Goal: Task Accomplishment & Management: Complete application form

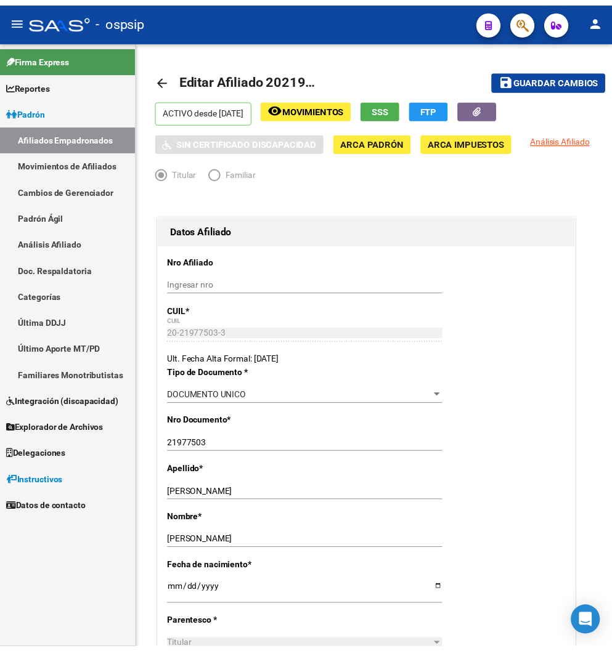
scroll to position [1861, 0]
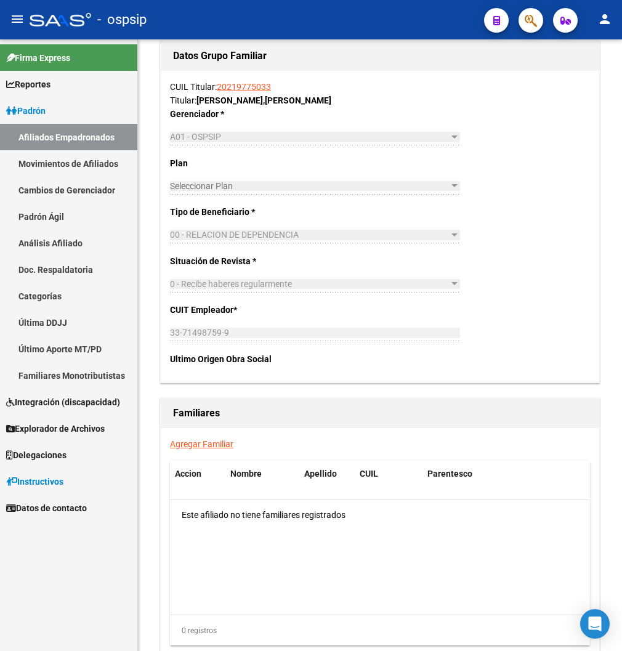
click at [512, 18] on div at bounding box center [526, 19] width 34 height 25
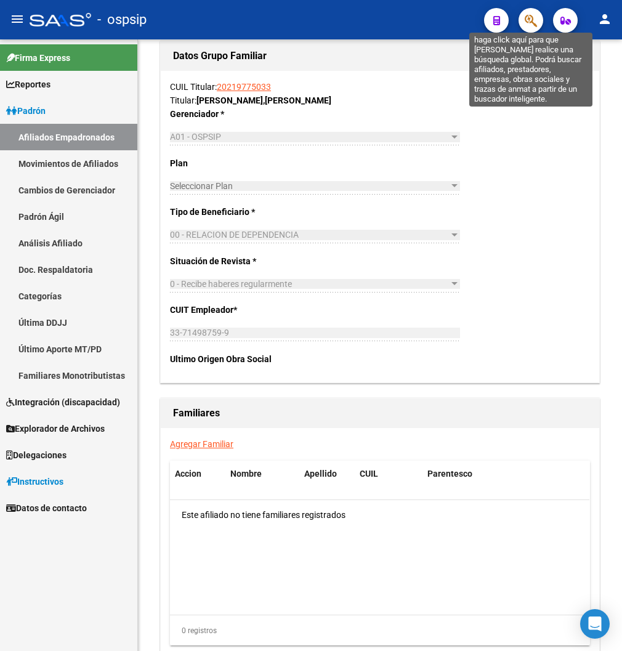
click at [525, 17] on icon "button" at bounding box center [531, 21] width 12 height 14
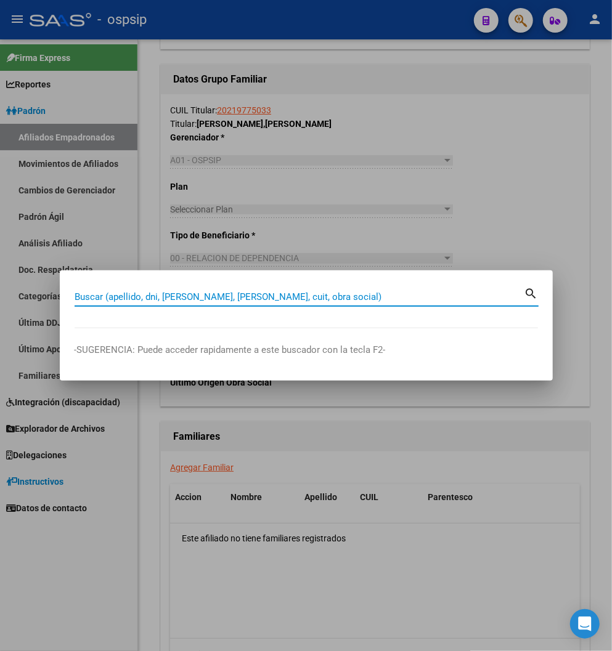
click at [94, 294] on input "Buscar (apellido, dni, [PERSON_NAME], [PERSON_NAME], cuit, obra social)" at bounding box center [300, 296] width 450 height 11
type input "34568566"
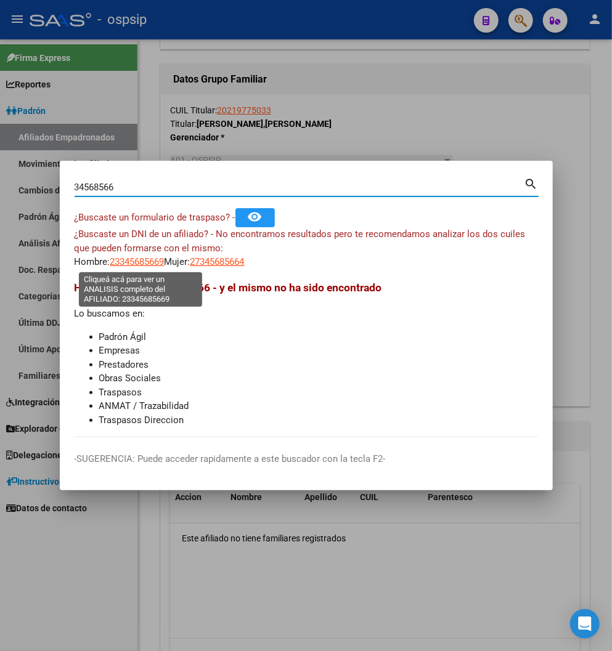
click at [139, 267] on span "23345685669" at bounding box center [137, 261] width 54 height 11
type textarea "23345685669"
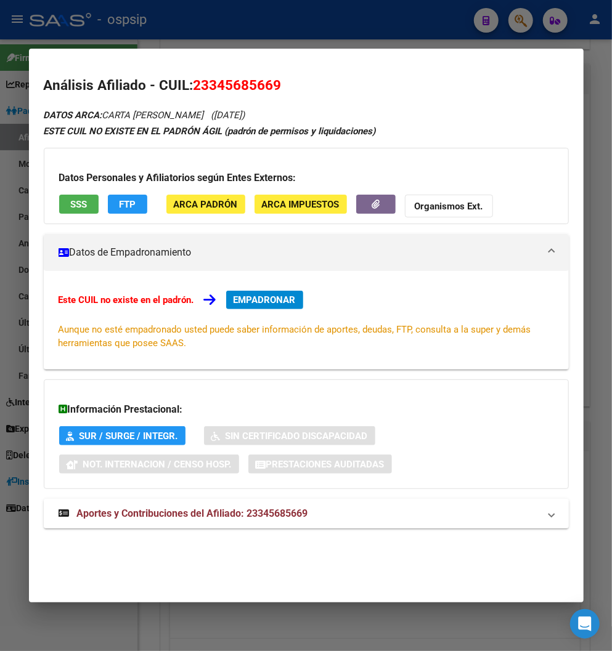
click at [227, 516] on span "Aportes y Contribuciones del Afiliado: 23345685669" at bounding box center [192, 513] width 231 height 12
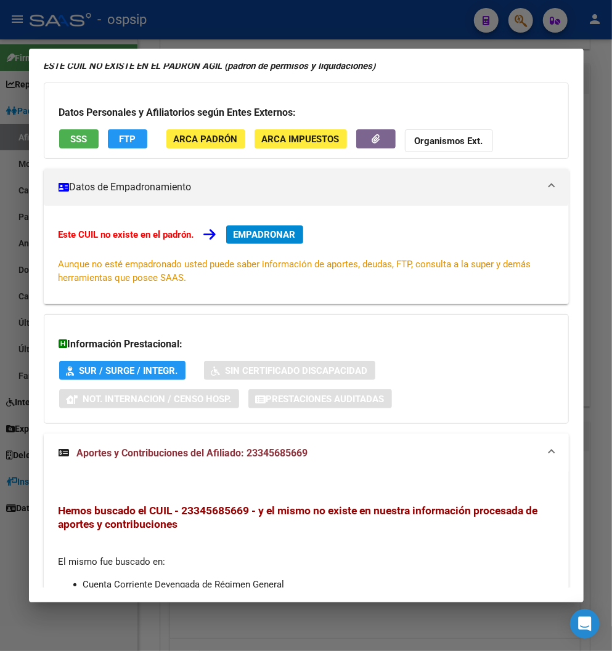
scroll to position [0, 0]
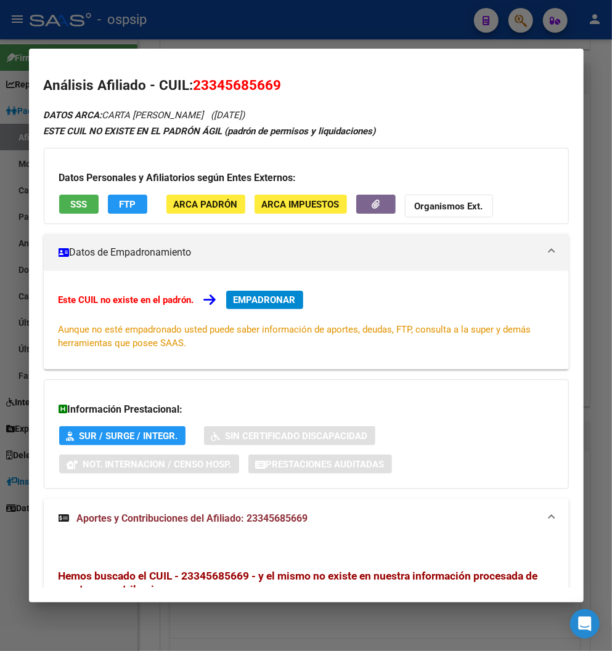
click at [262, 302] on span "EMPADRONAR" at bounding box center [264, 299] width 62 height 11
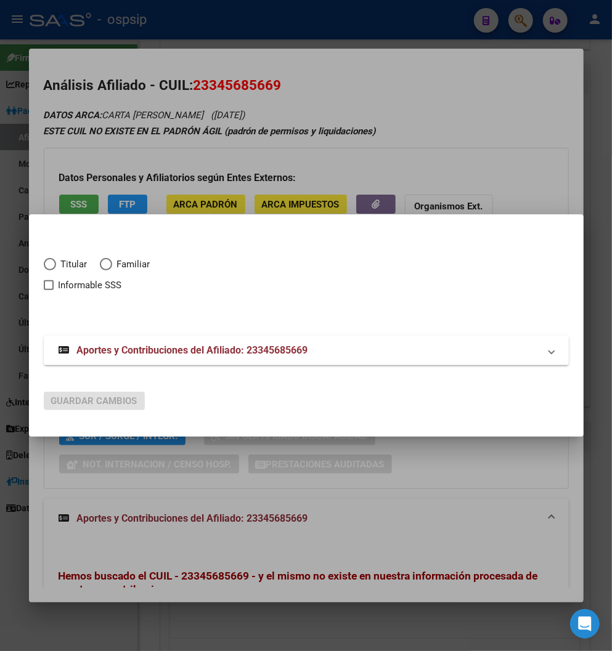
click at [50, 270] on span "Elija una opción" at bounding box center [50, 264] width 12 height 12
click at [50, 270] on input "Titular" at bounding box center [50, 264] width 12 height 12
radio input "true"
checkbox input "true"
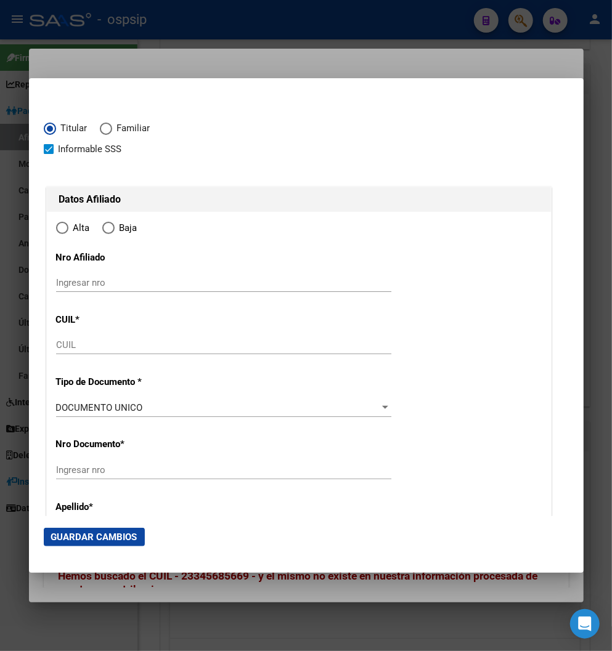
type input "23-34568566-9"
type input "34568566"
type input "CARTA [PERSON_NAME]"
type input "[DATE]"
type input "[GEOGRAPHIC_DATA]"
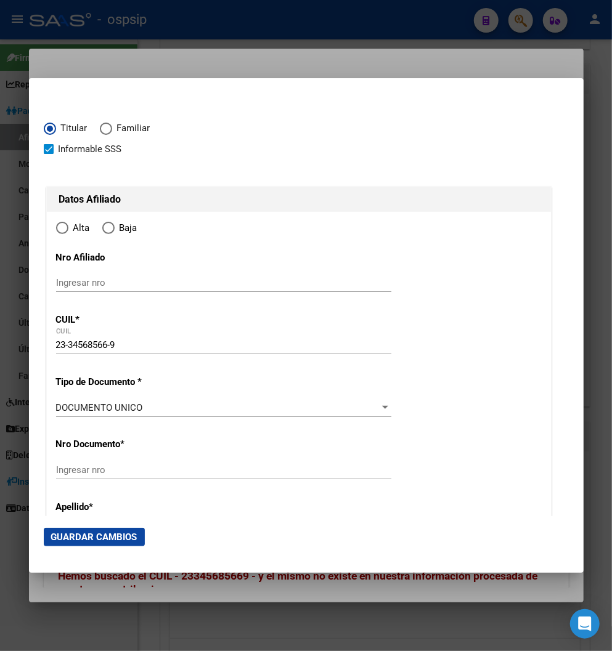
type input "9420"
type input "KAVY"
type input "255"
radio input "true"
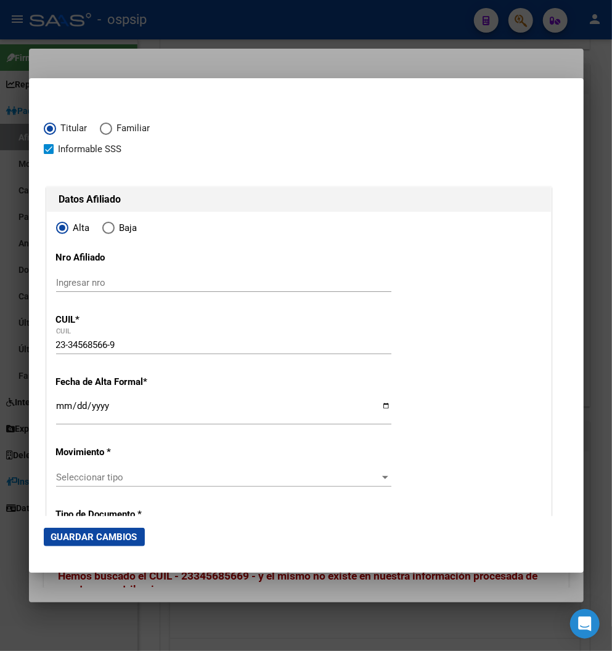
scroll to position [137, 0]
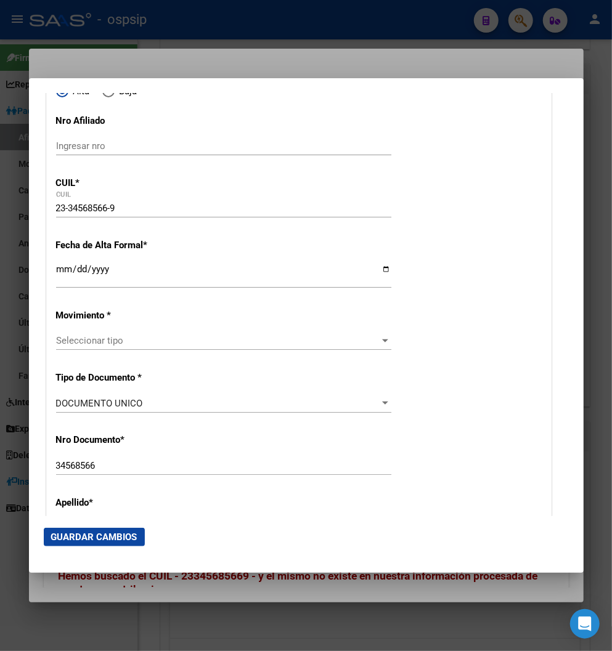
click at [62, 269] on input "Ingresar fecha" at bounding box center [223, 274] width 335 height 20
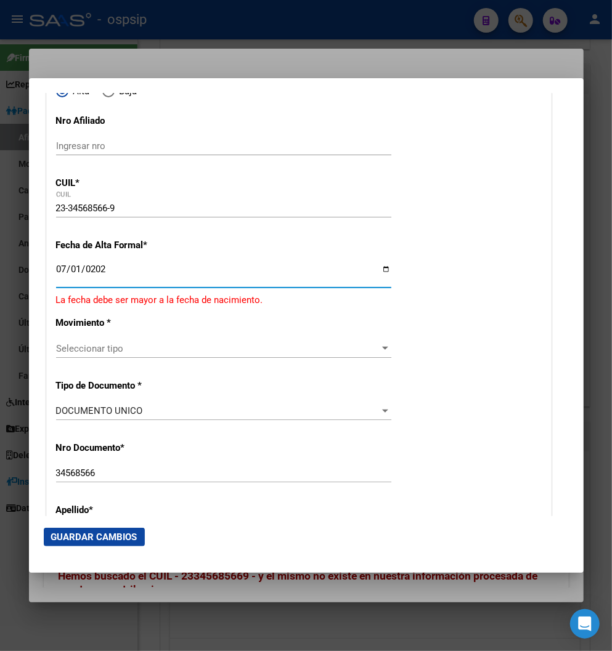
type input "[DATE]"
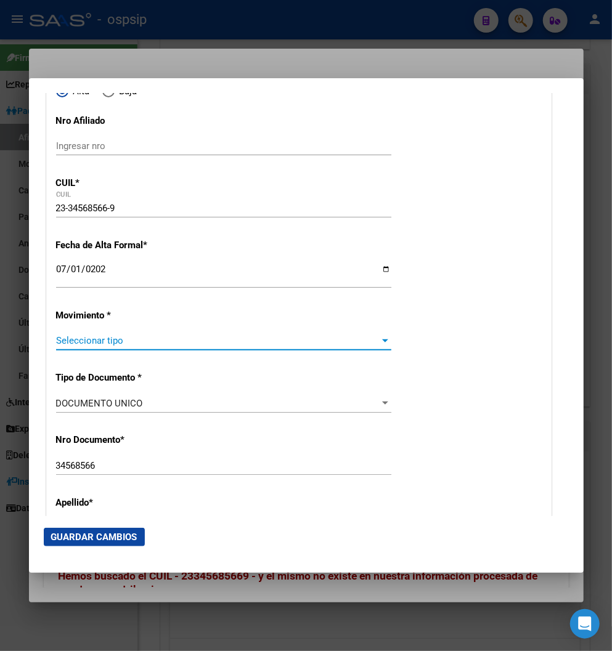
click at [356, 342] on span "Seleccionar tipo" at bounding box center [218, 340] width 324 height 11
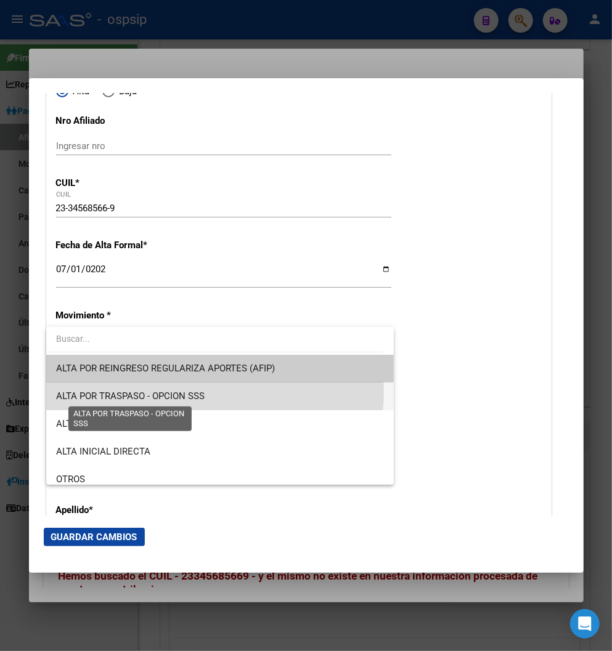
click at [171, 392] on span "ALTA POR TRASPASO - OPCION SSS" at bounding box center [130, 395] width 148 height 11
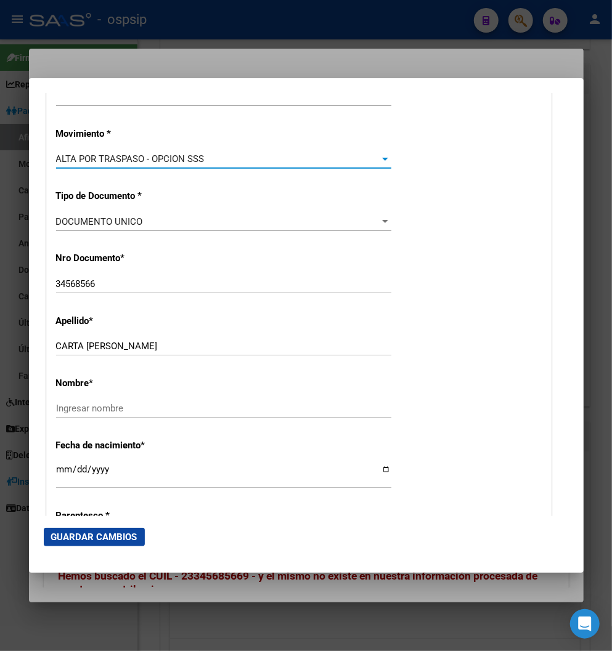
scroll to position [342, 0]
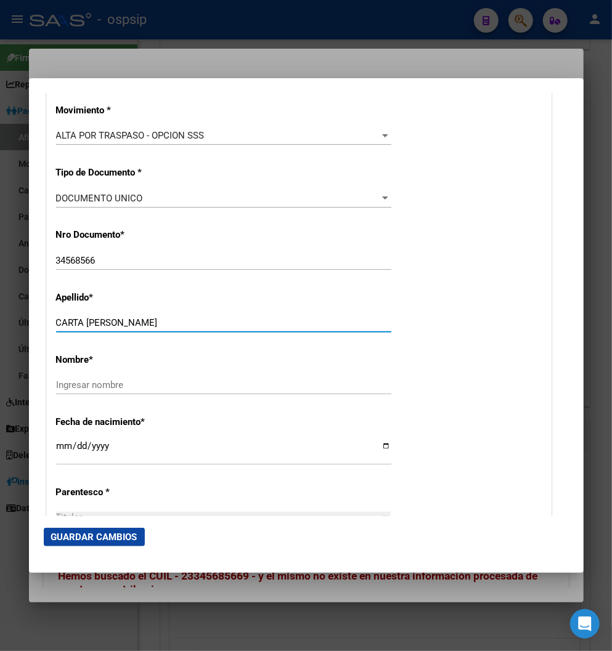
drag, startPoint x: 84, startPoint y: 320, endPoint x: 175, endPoint y: 319, distance: 90.5
click at [175, 319] on input "CARTA [PERSON_NAME]" at bounding box center [223, 322] width 335 height 11
drag, startPoint x: 120, startPoint y: 323, endPoint x: 335, endPoint y: 442, distance: 245.6
click at [335, 442] on input "[DATE]" at bounding box center [223, 451] width 335 height 20
drag, startPoint x: 85, startPoint y: 321, endPoint x: 154, endPoint y: 328, distance: 69.4
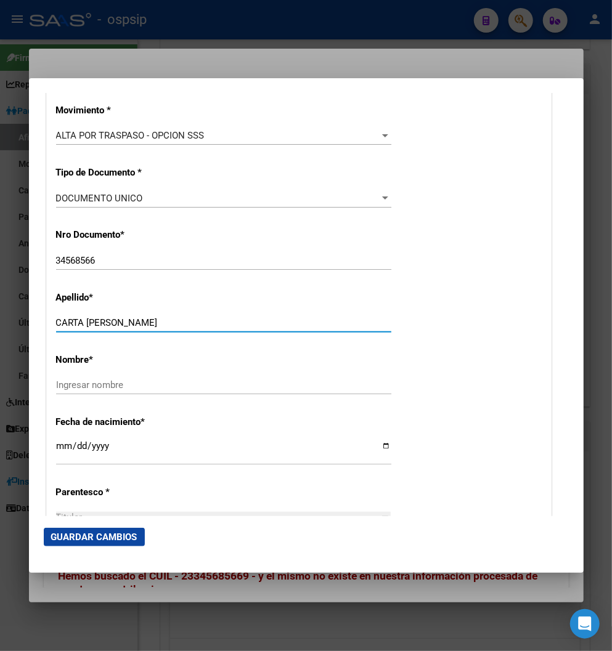
click at [154, 328] on div "CARTA [PERSON_NAME] Ingresar apellido" at bounding box center [223, 322] width 335 height 18
type input "CARTA"
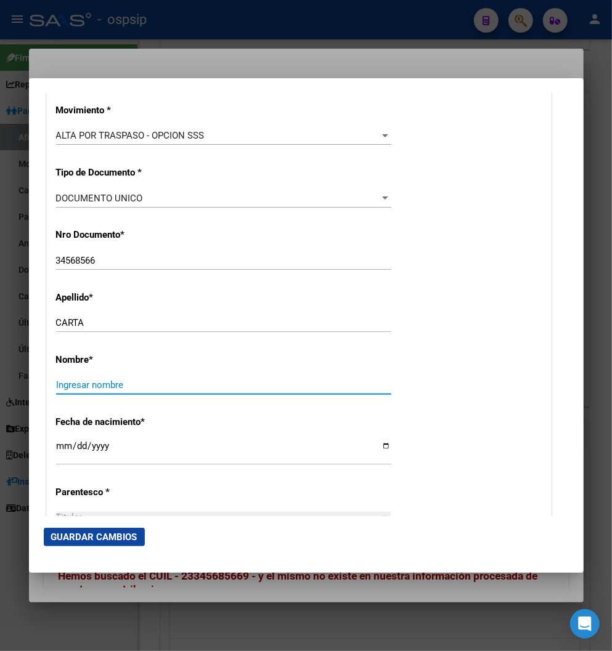
paste input "[PERSON_NAME]"
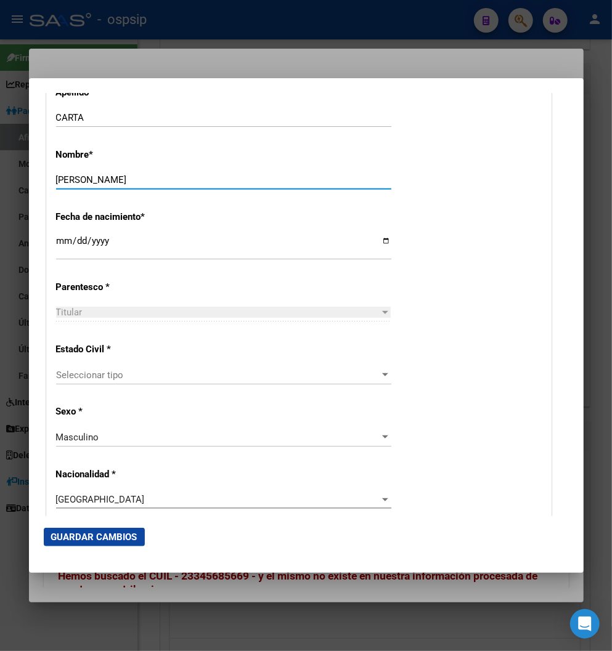
scroll to position [616, 0]
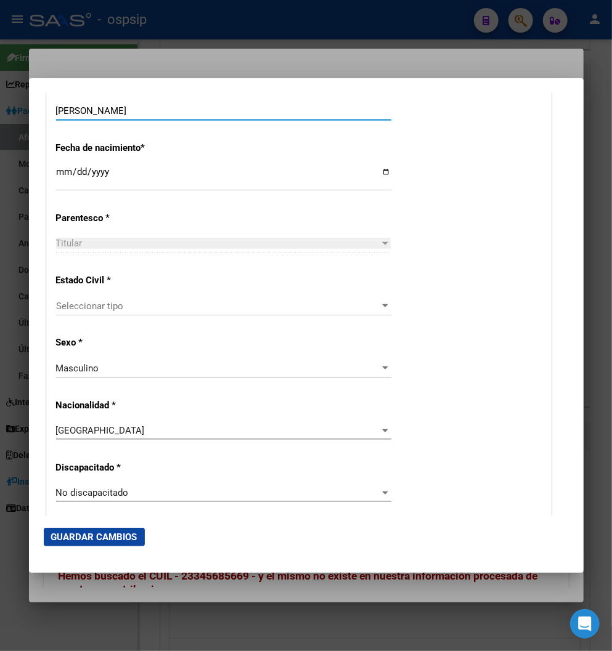
type input "[PERSON_NAME]"
click at [176, 305] on span "Seleccionar tipo" at bounding box center [218, 306] width 324 height 11
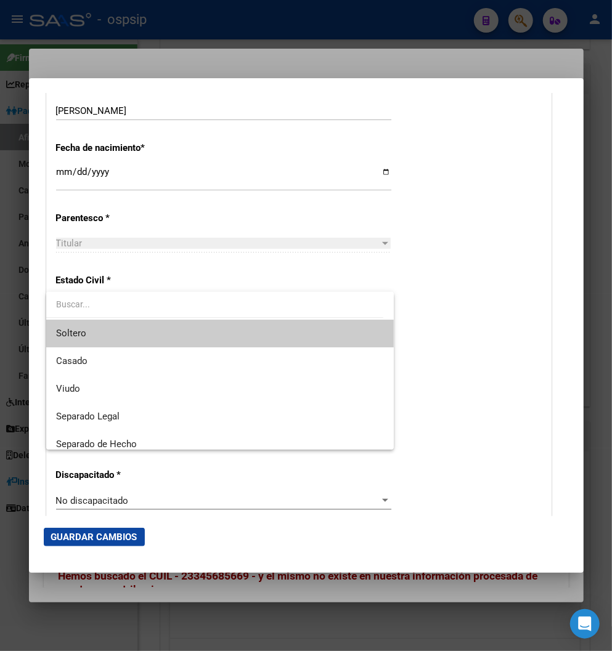
click at [158, 331] on span "Soltero" at bounding box center [220, 334] width 328 height 28
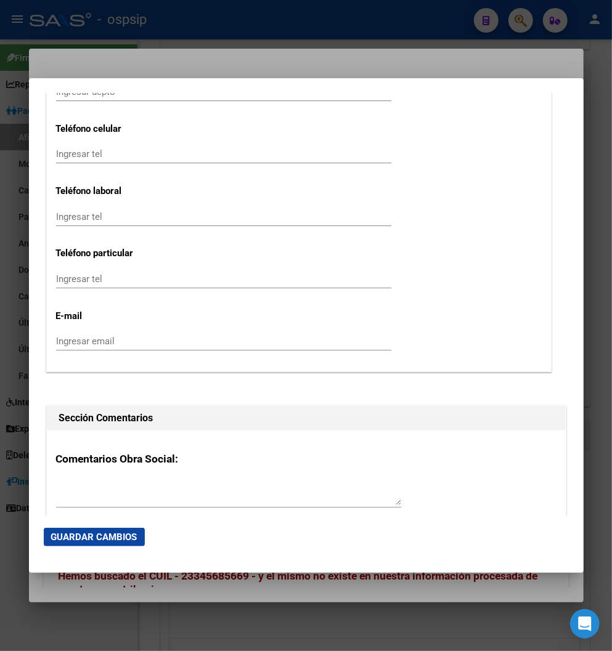
scroll to position [1710, 0]
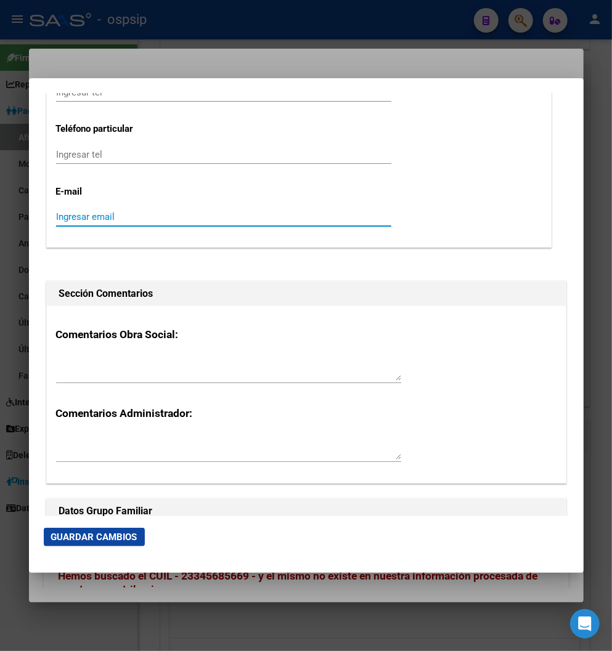
paste input "[EMAIL_ADDRESS][DOMAIN_NAME]"
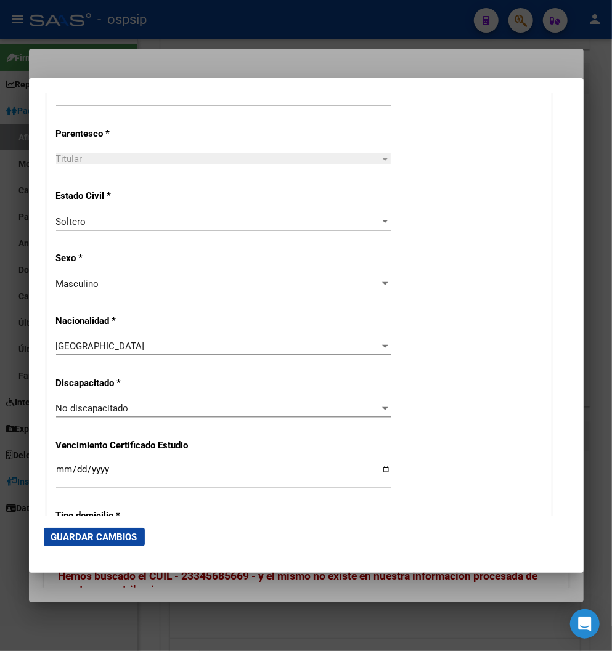
scroll to position [616, 0]
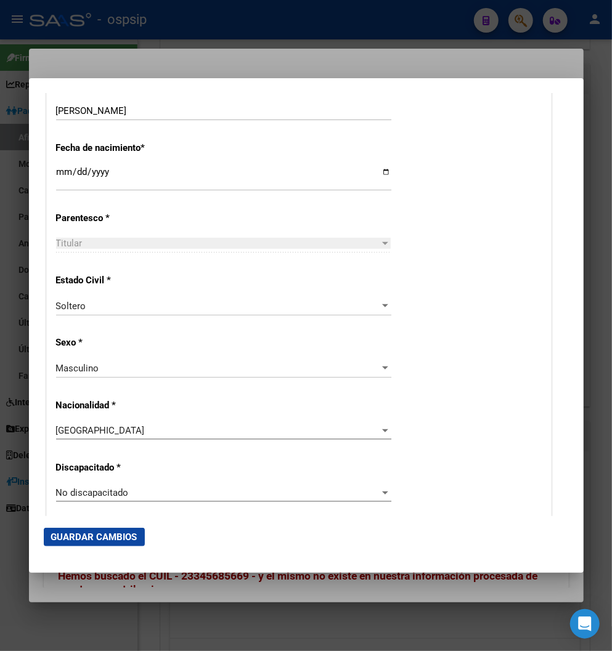
type input "[EMAIL_ADDRESS][DOMAIN_NAME]"
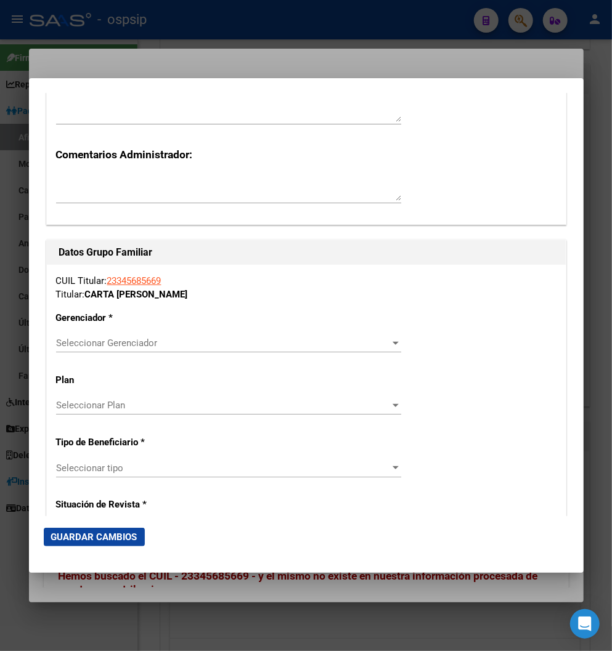
scroll to position [1984, 0]
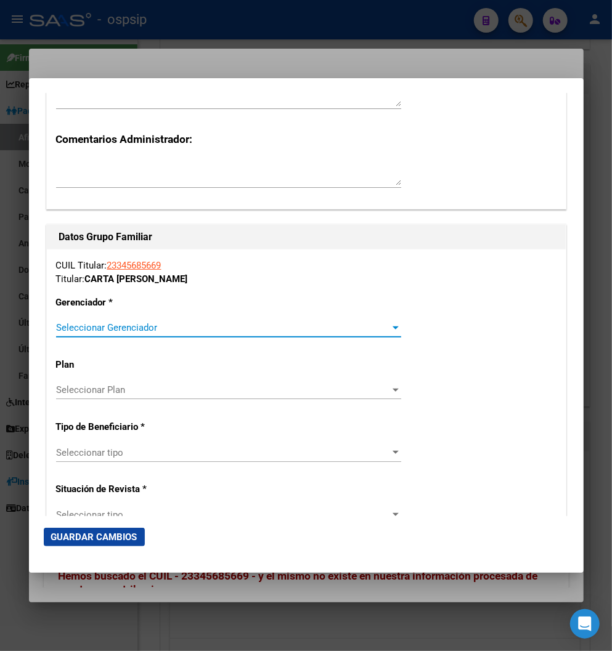
click at [357, 330] on span "Seleccionar Gerenciador" at bounding box center [223, 327] width 334 height 11
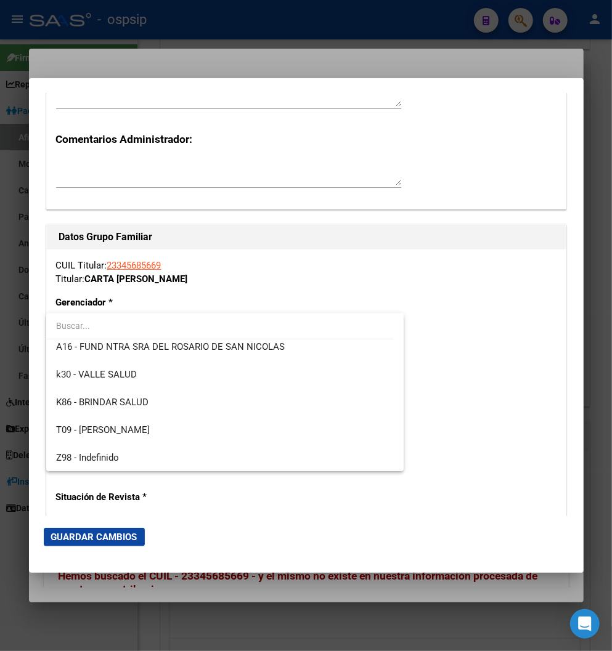
scroll to position [341, 0]
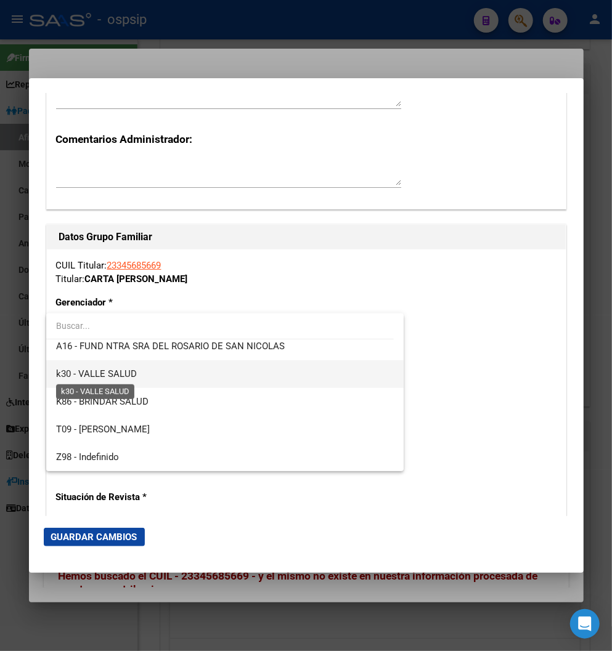
click at [135, 378] on span "k30 - VALLE SALUD" at bounding box center [96, 373] width 81 height 11
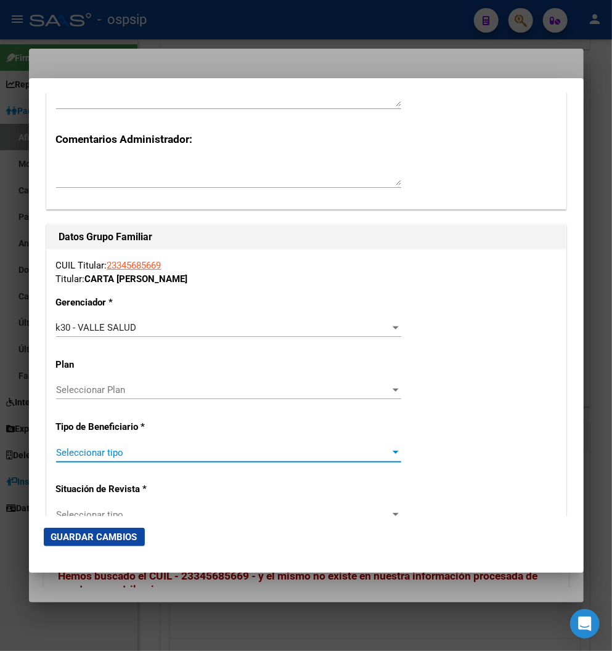
click at [390, 453] on div at bounding box center [395, 453] width 11 height 10
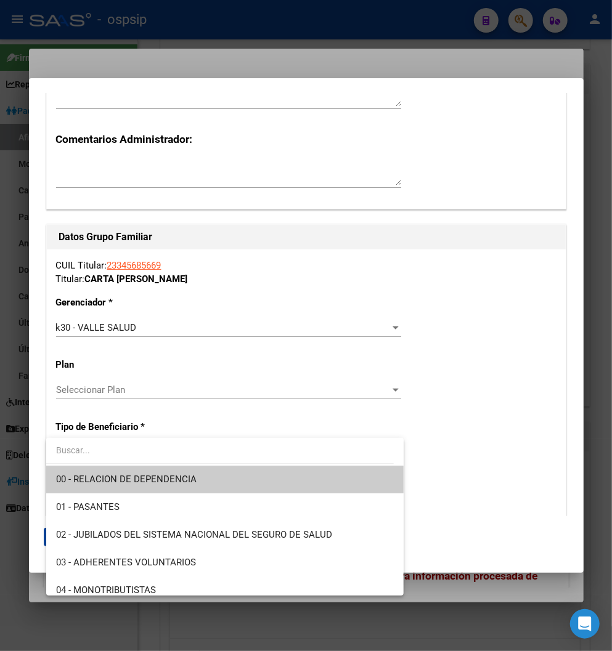
click at [232, 482] on span "00 - RELACION DE DEPENDENCIA" at bounding box center [225, 480] width 338 height 28
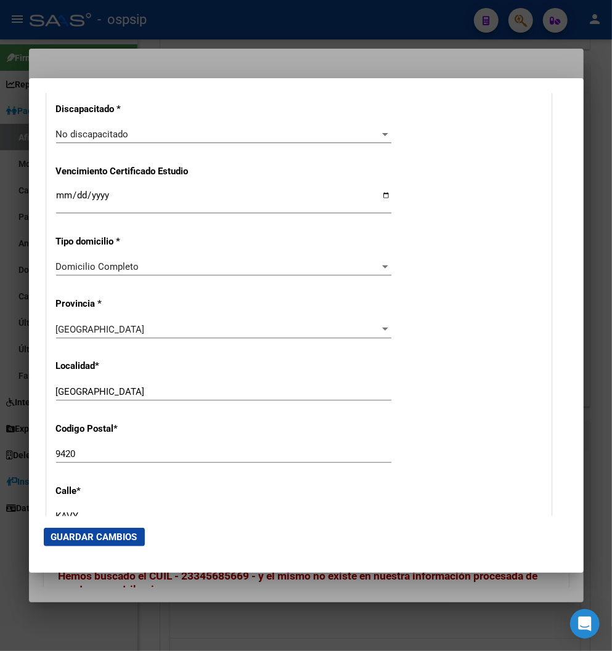
scroll to position [908, 0]
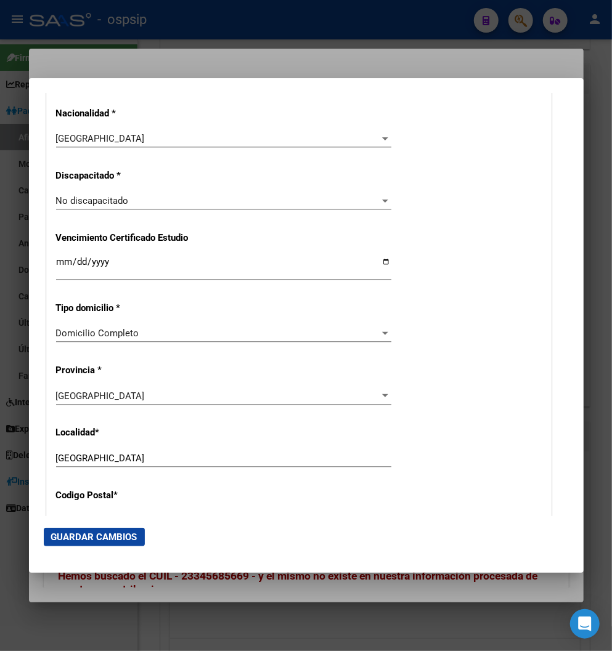
click at [176, 64] on div at bounding box center [306, 325] width 612 height 651
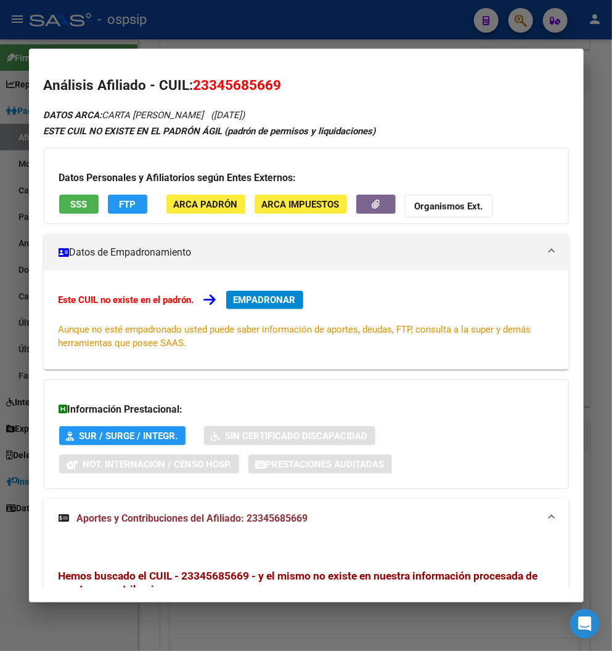
click at [219, 25] on div at bounding box center [306, 325] width 612 height 651
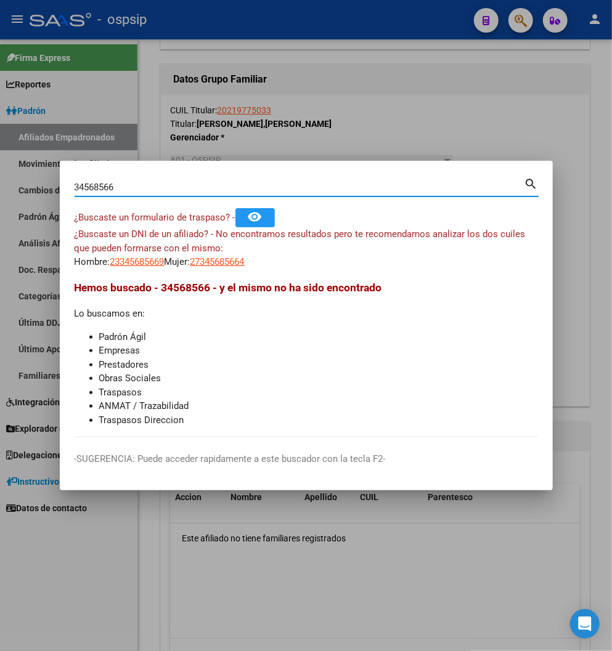
click at [136, 185] on input "34568566" at bounding box center [300, 187] width 450 height 11
type input "3"
type input "18515815"
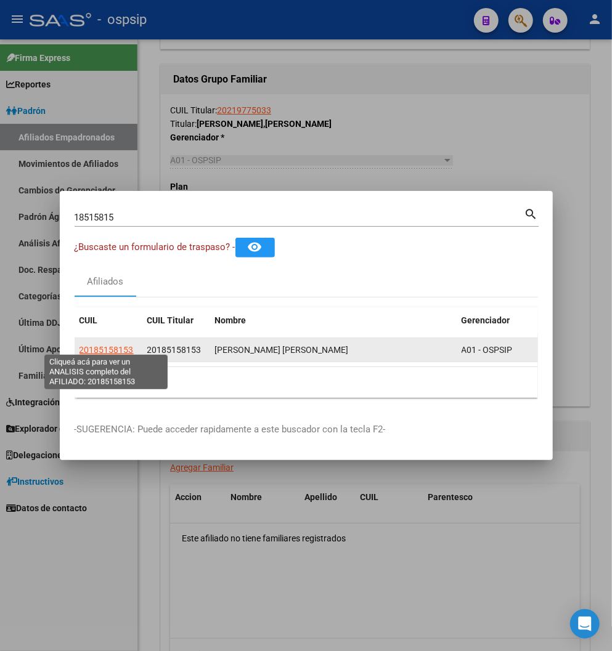
click at [103, 347] on span "20185158153" at bounding box center [106, 350] width 54 height 10
type textarea "20185158153"
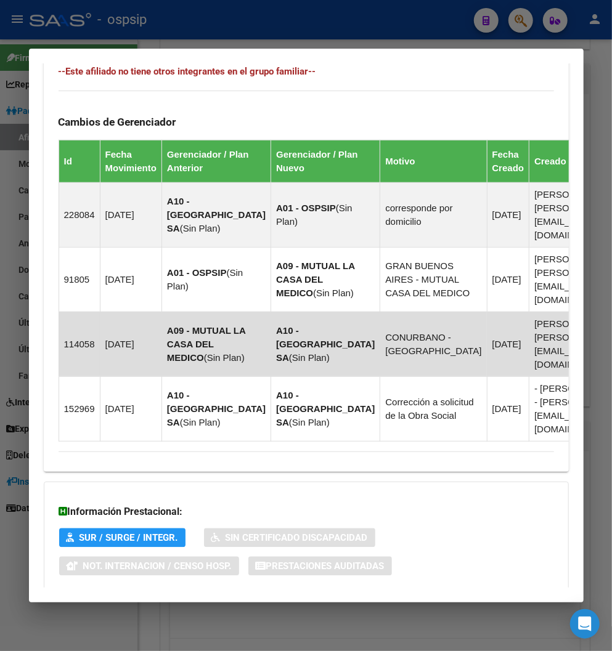
scroll to position [841, 0]
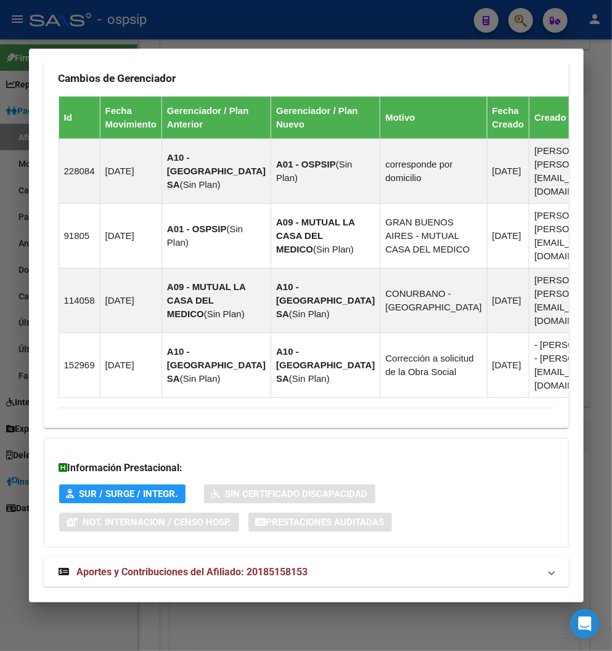
click at [176, 566] on span "Aportes y Contribuciones del Afiliado: 20185158153" at bounding box center [192, 572] width 231 height 12
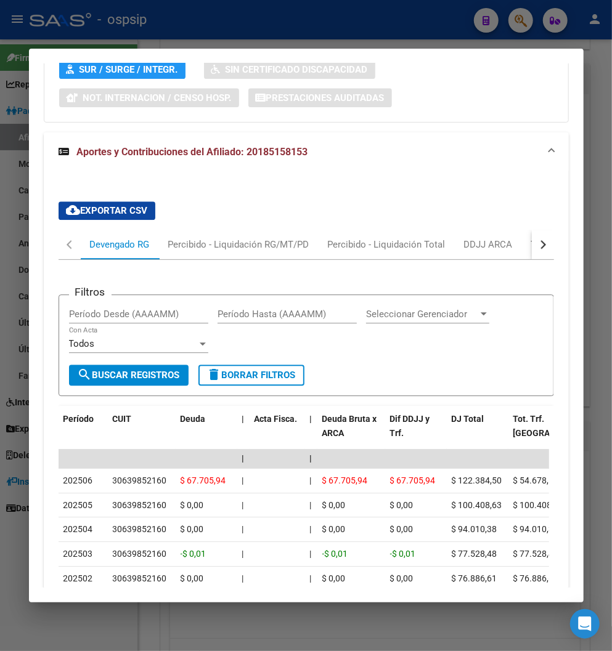
scroll to position [1320, 0]
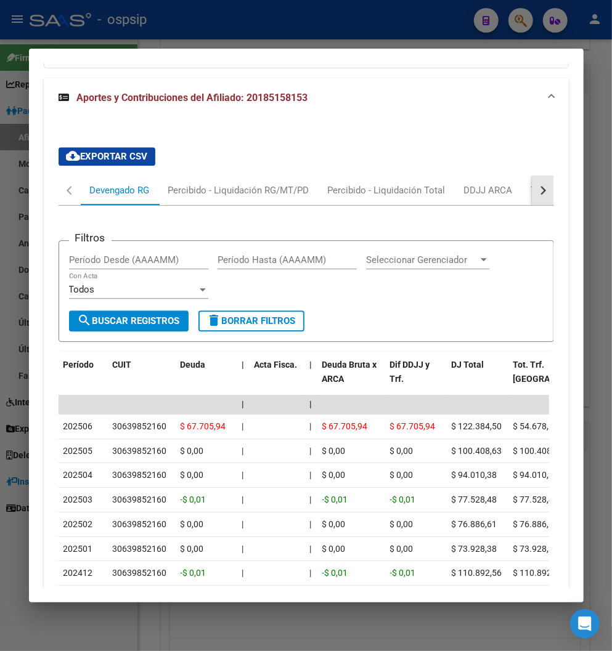
click at [536, 186] on div "button" at bounding box center [540, 190] width 9 height 9
click at [445, 184] on div "ARCA Relaciones Laborales" at bounding box center [463, 191] width 115 height 14
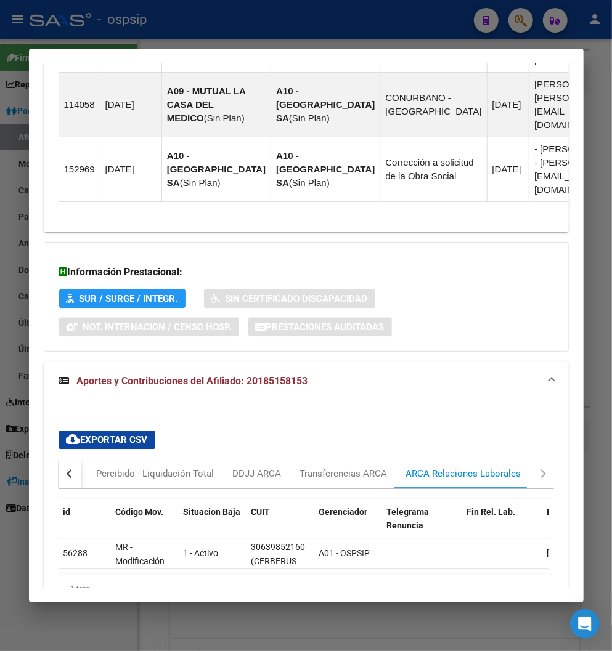
scroll to position [1094, 0]
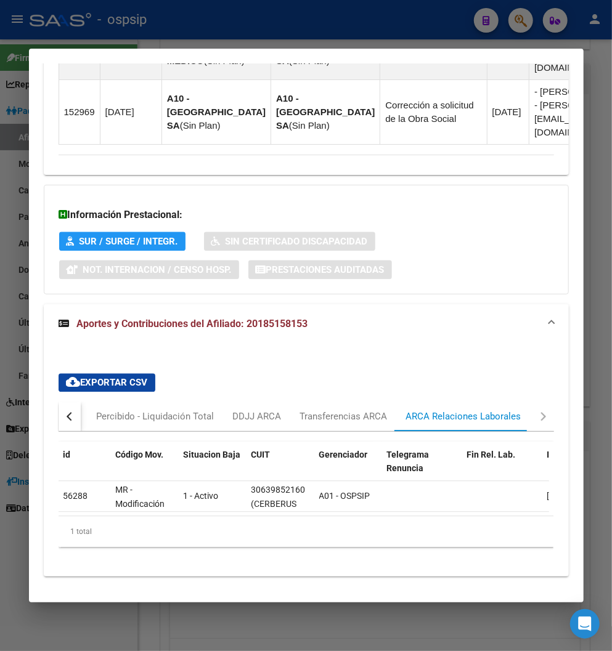
drag, startPoint x: 158, startPoint y: 487, endPoint x: 206, endPoint y: 509, distance: 53.5
click at [206, 509] on div "id Código Mov. Situacion Baja CUIT Gerenciador Telegrama Renuncia Fin Rel. Lab.…" at bounding box center [306, 494] width 495 height 105
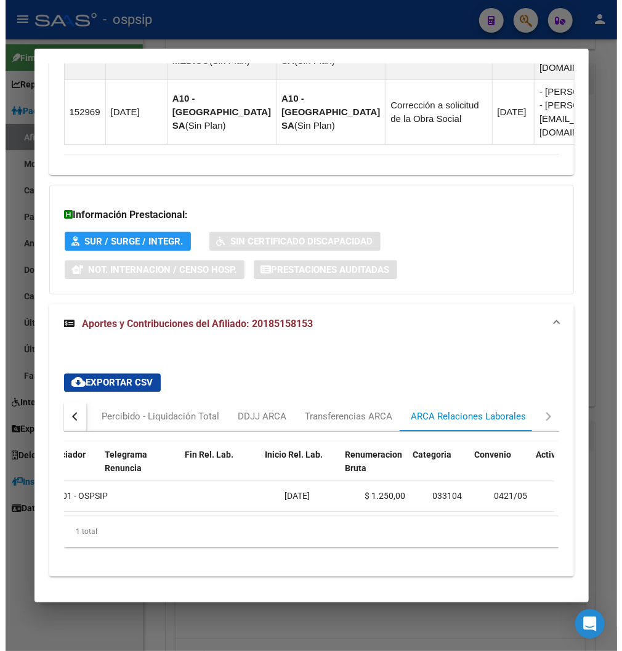
scroll to position [0, 308]
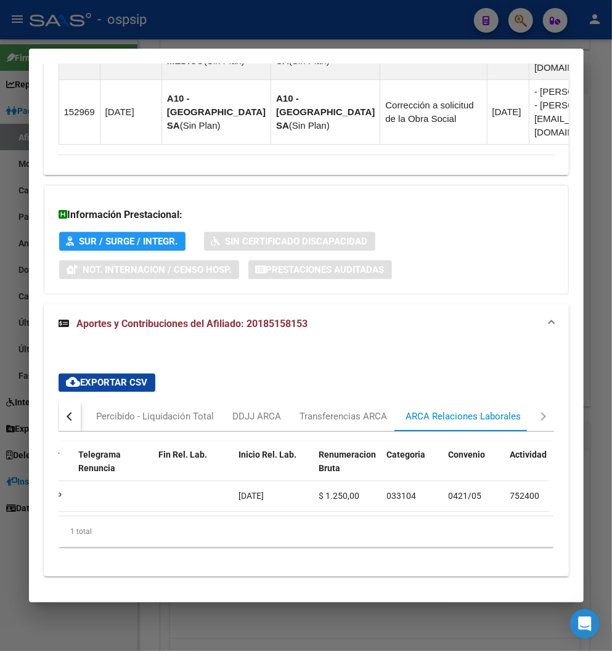
click at [291, 25] on div at bounding box center [306, 325] width 612 height 651
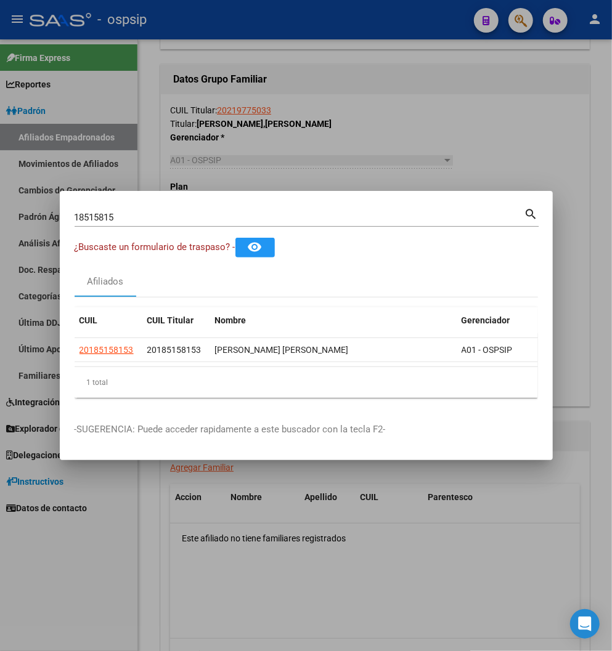
click at [291, 25] on div at bounding box center [306, 325] width 612 height 651
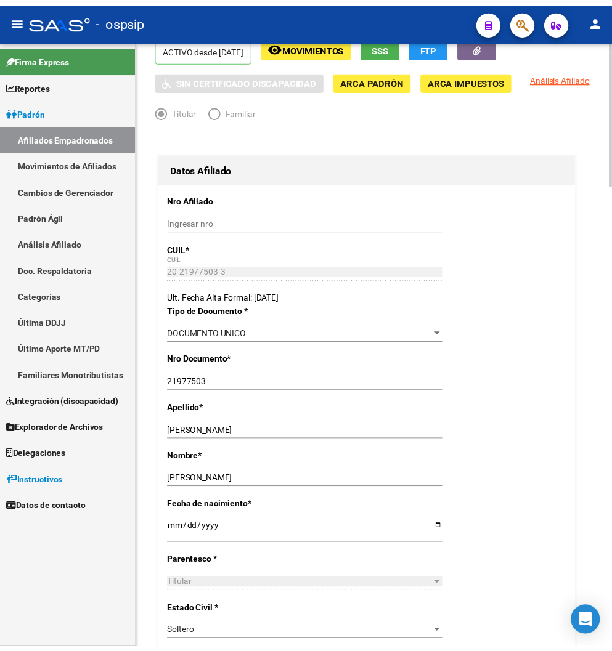
scroll to position [0, 0]
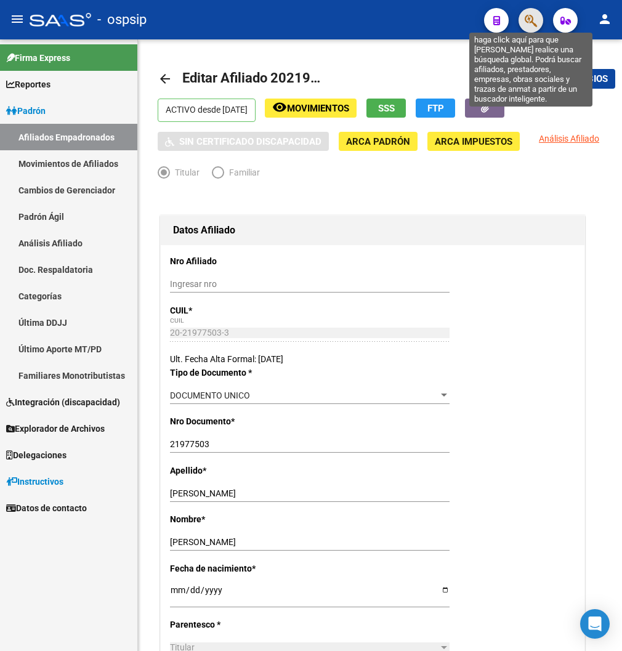
click at [525, 22] on icon "button" at bounding box center [531, 21] width 12 height 14
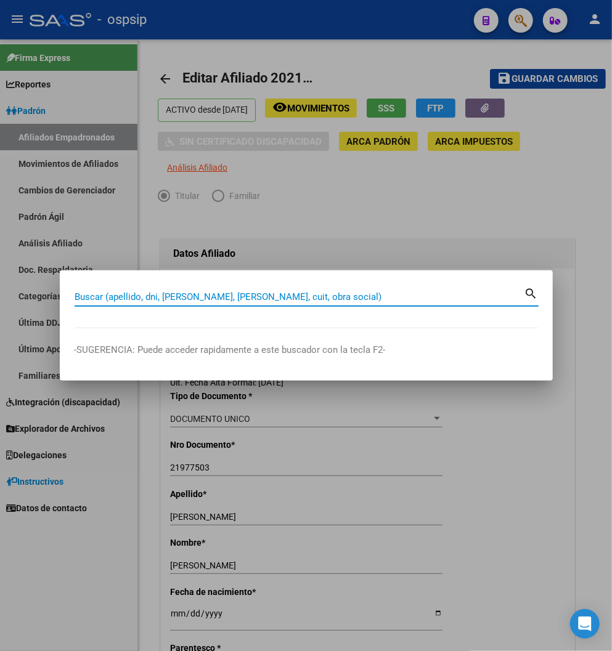
click at [116, 296] on input "Buscar (apellido, dni, [PERSON_NAME], [PERSON_NAME], cuit, obra social)" at bounding box center [300, 296] width 450 height 11
type input "34568566"
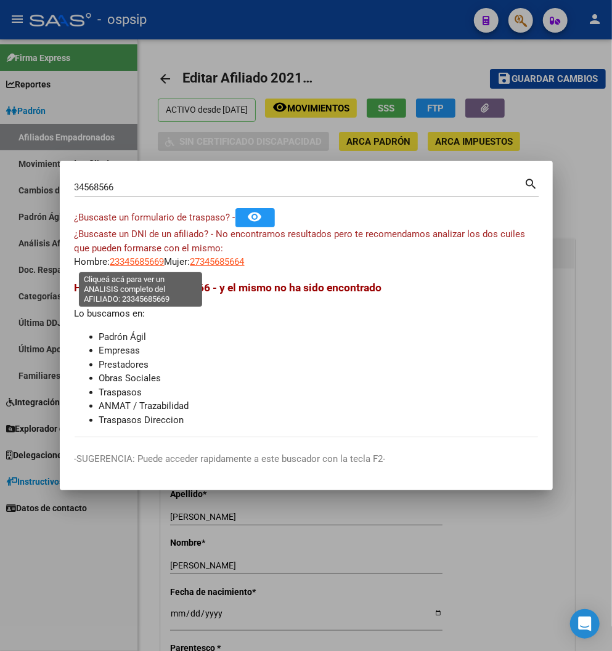
click at [150, 265] on span "23345685669" at bounding box center [137, 261] width 54 height 11
type textarea "23345685669"
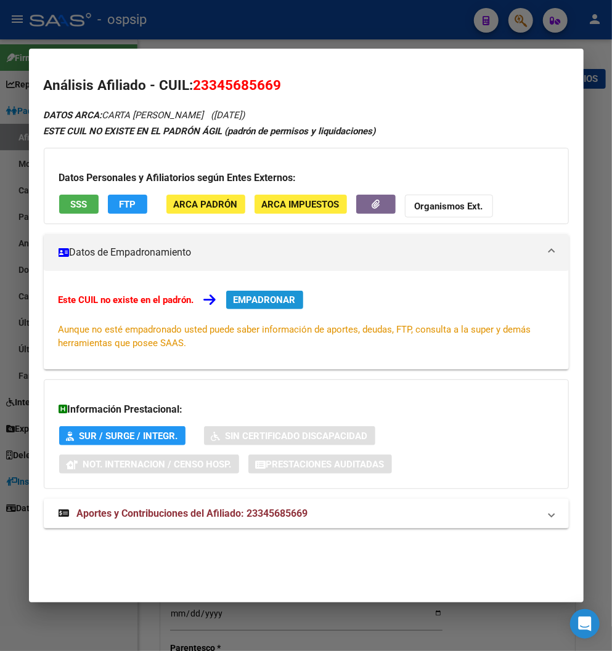
click at [279, 301] on span "EMPADRONAR" at bounding box center [264, 299] width 62 height 11
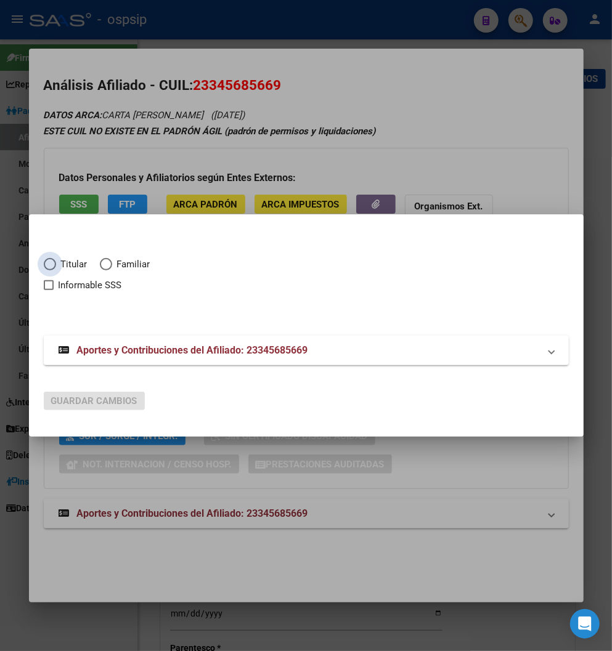
click at [46, 264] on span "Elija una opción" at bounding box center [50, 264] width 12 height 12
click at [46, 264] on input "Titular" at bounding box center [50, 264] width 12 height 12
radio input "true"
checkbox input "true"
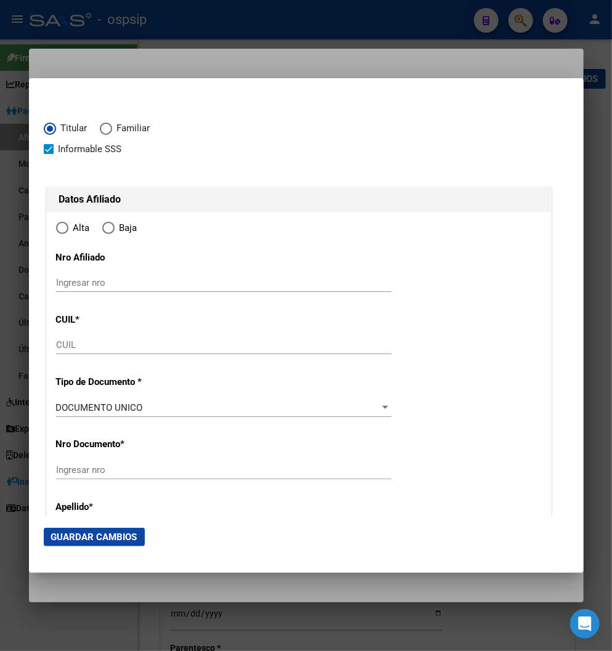
type input "23-34568566-9"
type input "34568566"
type input "CARTA [PERSON_NAME]"
type input "[DATE]"
type input "[GEOGRAPHIC_DATA]"
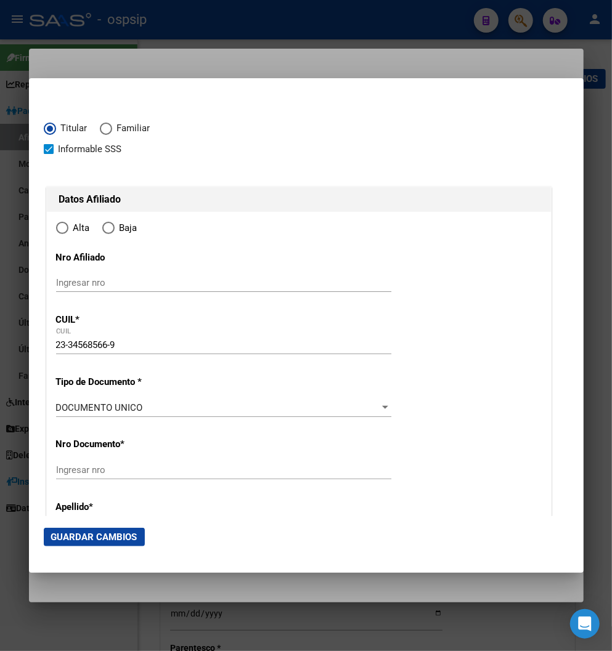
type input "9420"
type input "KAVY"
type input "255"
radio input "true"
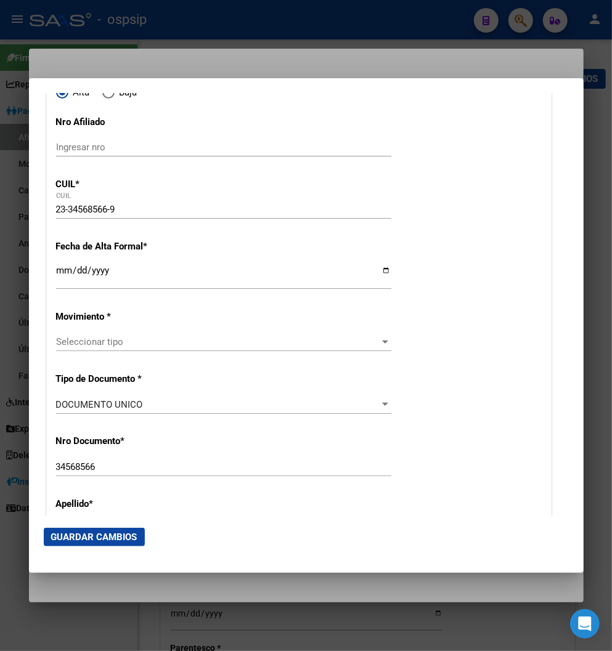
scroll to position [137, 0]
click at [66, 269] on input "Ingresar fecha" at bounding box center [223, 274] width 335 height 20
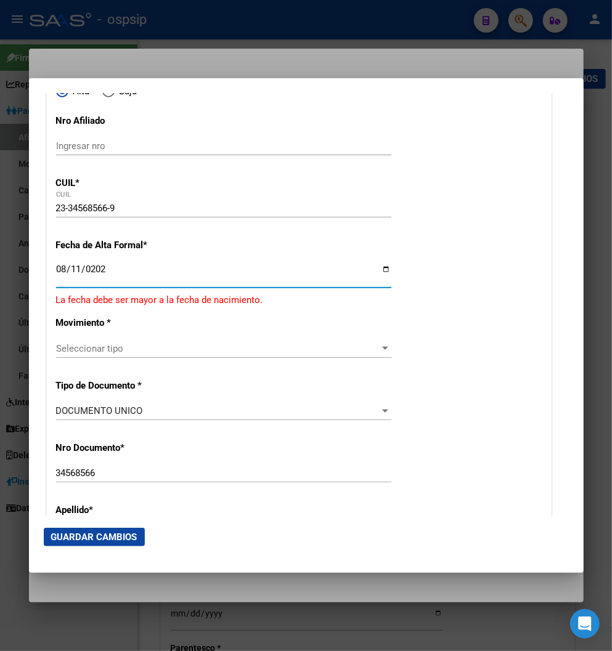
type input "[DATE]"
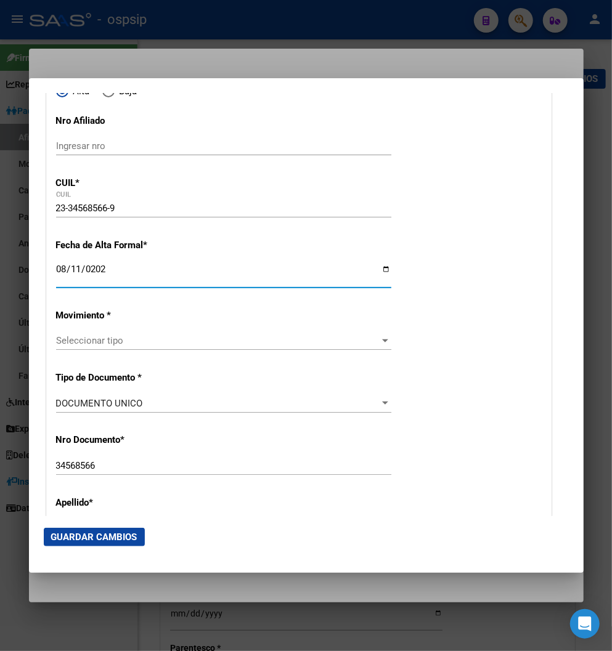
click at [119, 347] on div "Seleccionar tipo Seleccionar tipo" at bounding box center [223, 340] width 335 height 18
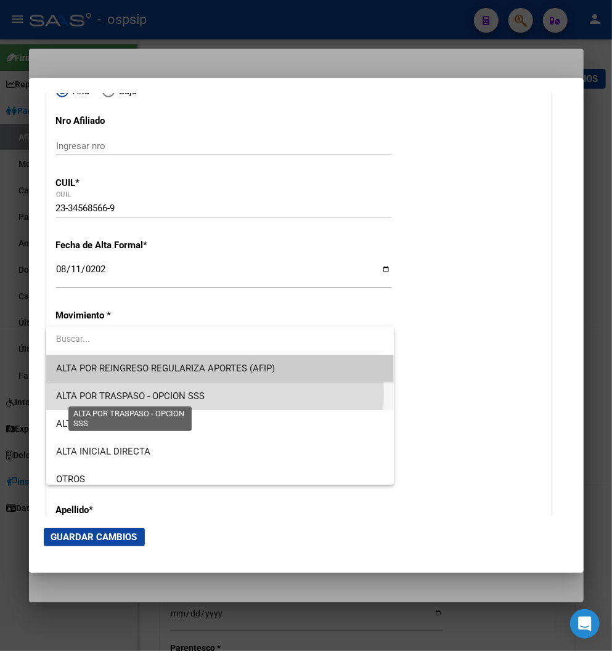
click at [171, 395] on span "ALTA POR TRASPASO - OPCION SSS" at bounding box center [130, 395] width 148 height 11
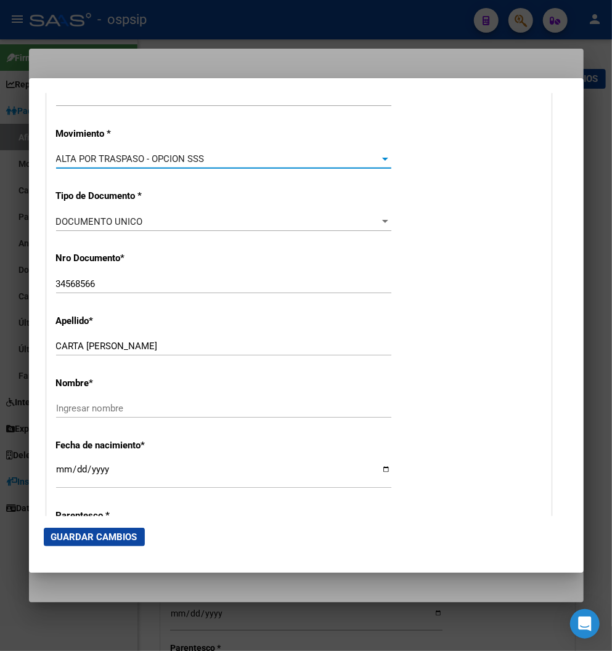
scroll to position [342, 0]
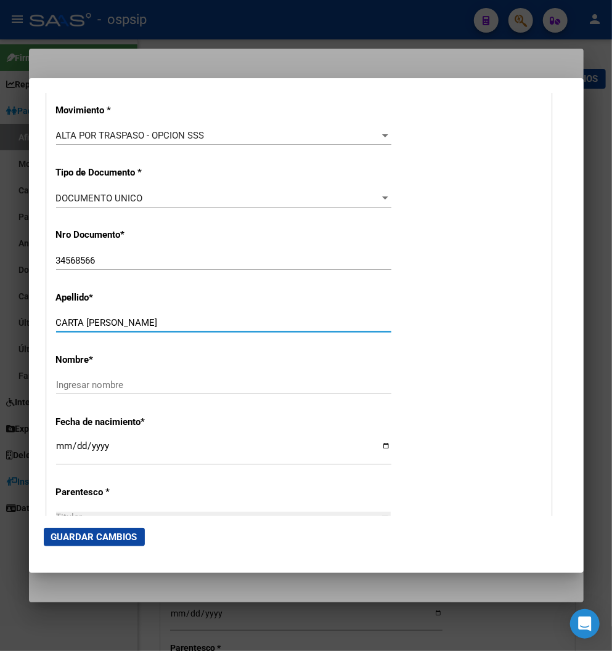
drag, startPoint x: 86, startPoint y: 319, endPoint x: 151, endPoint y: 318, distance: 64.7
click at [151, 318] on input "CARTA [PERSON_NAME]" at bounding box center [223, 322] width 335 height 11
type input "CARTA"
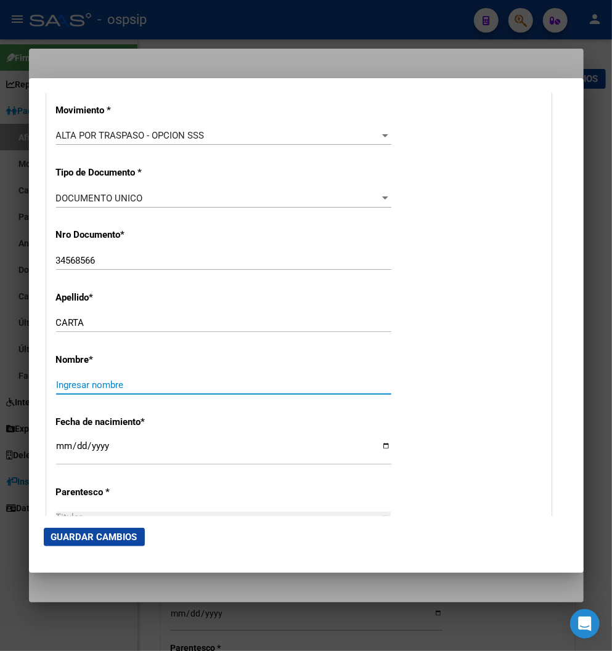
paste input "[PERSON_NAME]"
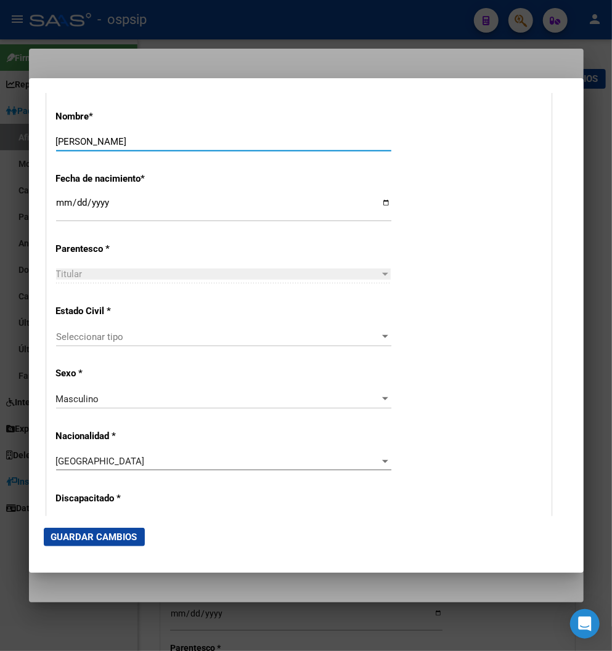
scroll to position [616, 0]
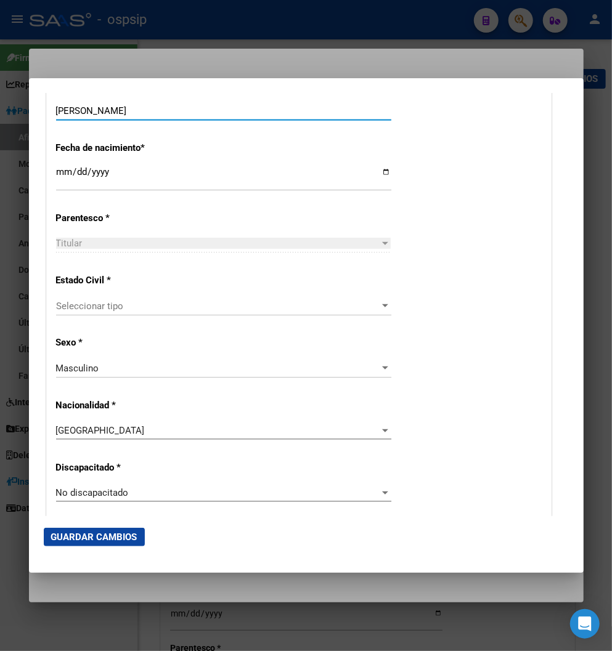
type input "[PERSON_NAME]"
click at [347, 310] on span "Seleccionar tipo" at bounding box center [218, 306] width 324 height 11
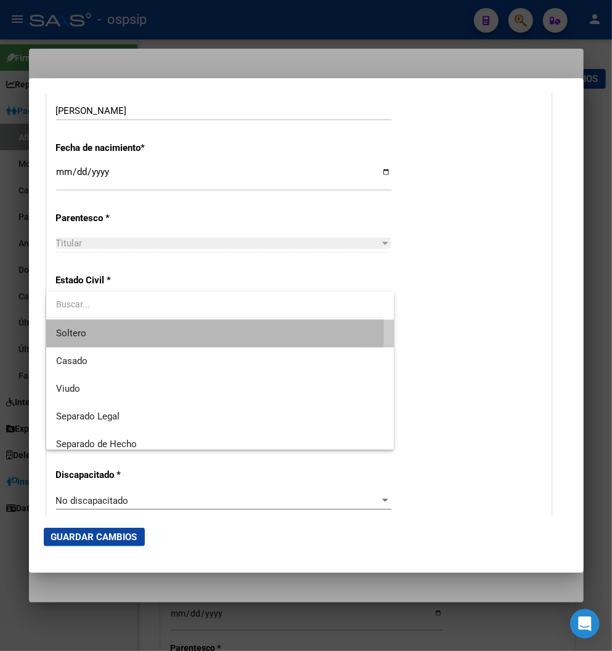
click at [97, 335] on span "Soltero" at bounding box center [220, 334] width 328 height 28
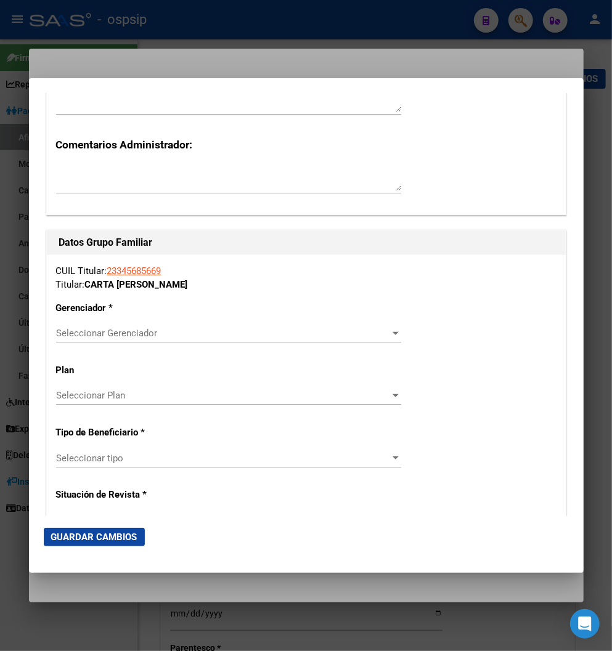
scroll to position [2053, 0]
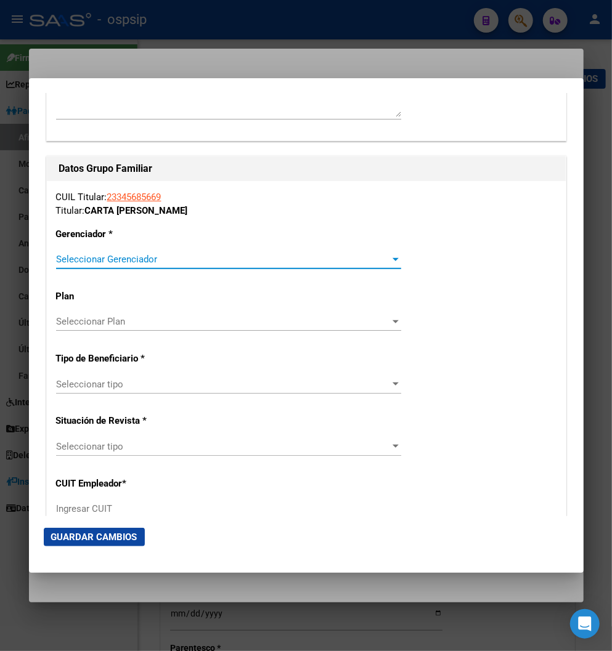
click at [381, 262] on span "Seleccionar Gerenciador" at bounding box center [223, 259] width 334 height 11
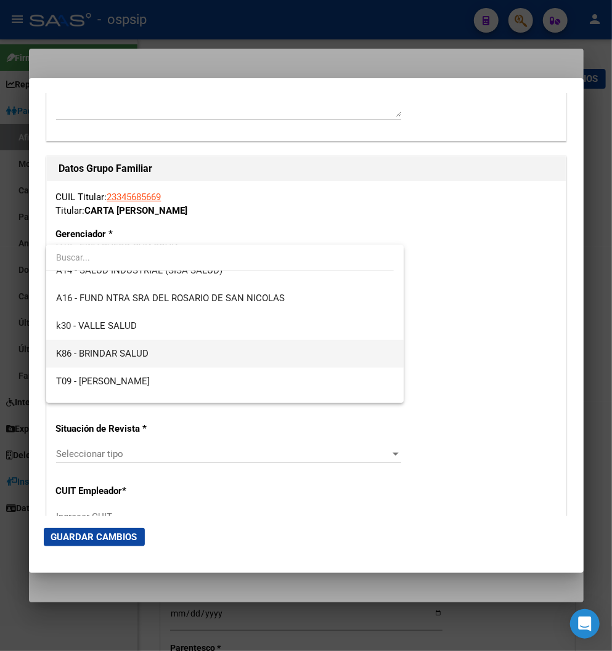
scroll to position [341, 0]
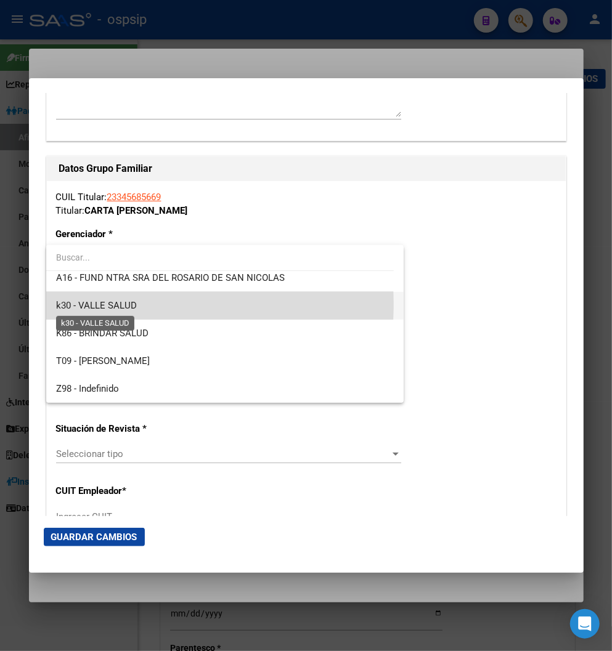
click at [87, 303] on span "k30 - VALLE SALUD" at bounding box center [96, 305] width 81 height 11
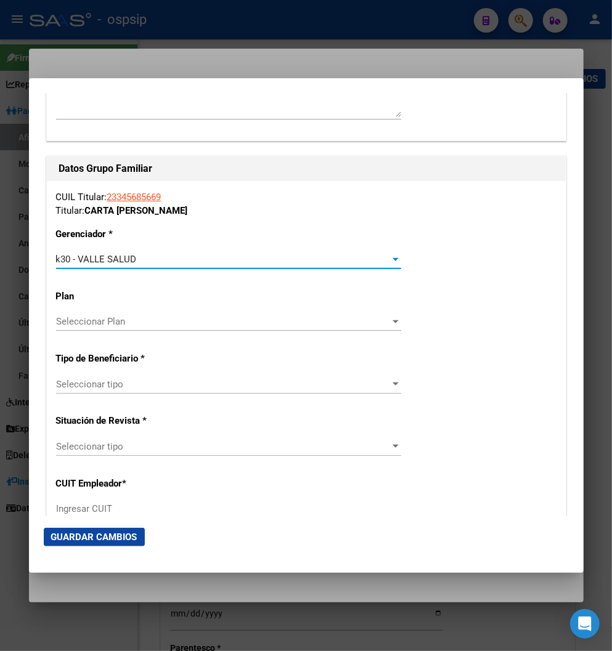
click at [390, 386] on div at bounding box center [395, 384] width 11 height 10
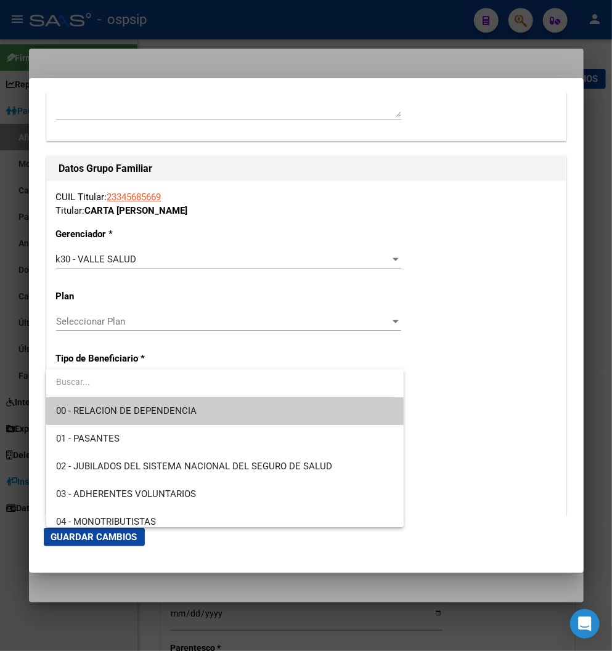
click at [204, 420] on span "00 - RELACION DE DEPENDENCIA" at bounding box center [225, 411] width 338 height 28
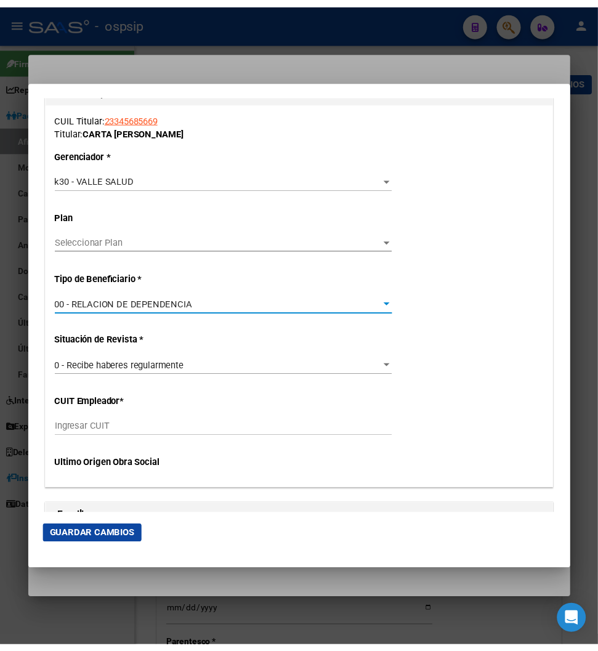
scroll to position [2189, 0]
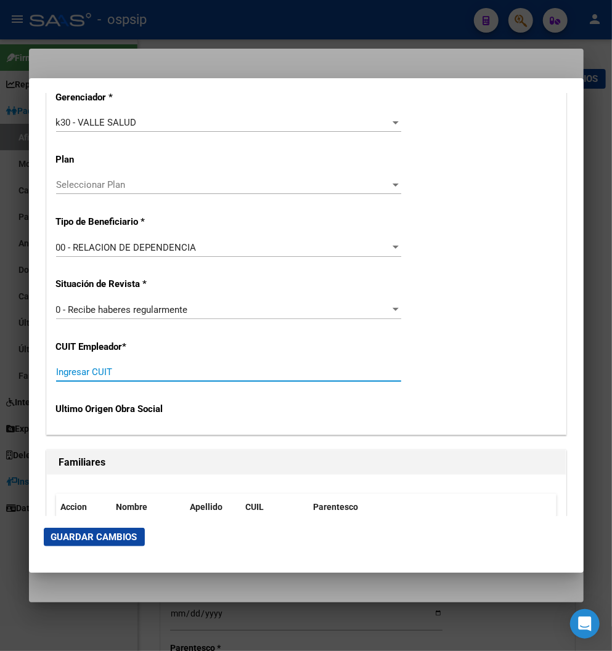
click at [85, 374] on input "Ingresar CUIT" at bounding box center [228, 371] width 345 height 11
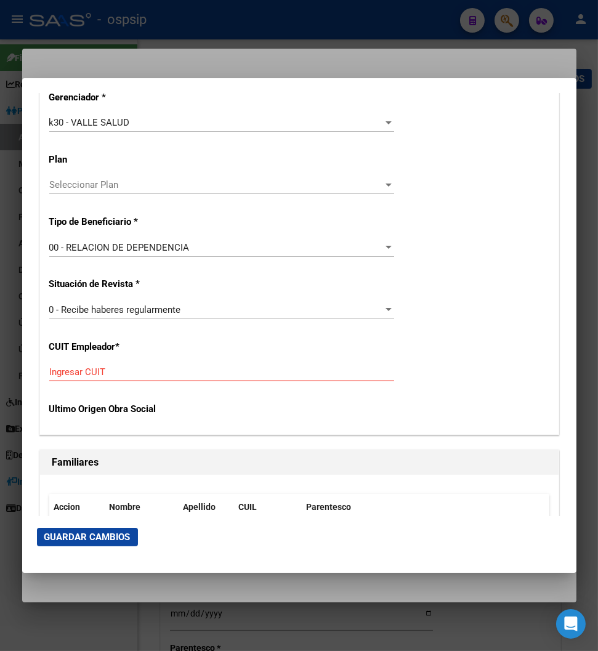
click at [72, 374] on input "Ingresar CUIT" at bounding box center [221, 371] width 345 height 11
type input "30-70950550-1"
click at [95, 539] on span "Guardar Cambios" at bounding box center [87, 536] width 86 height 11
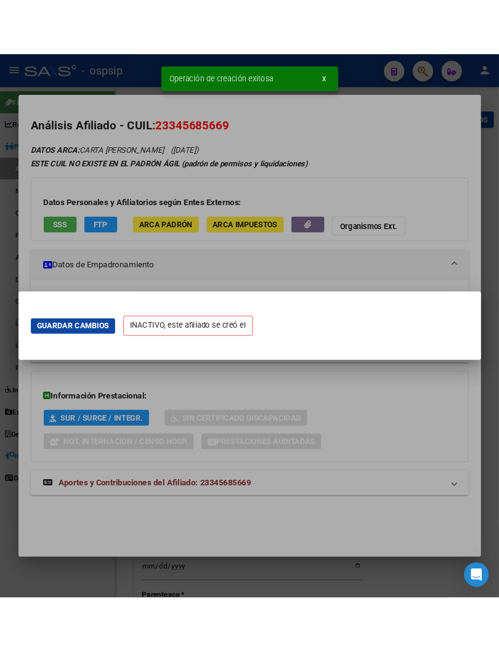
scroll to position [0, 0]
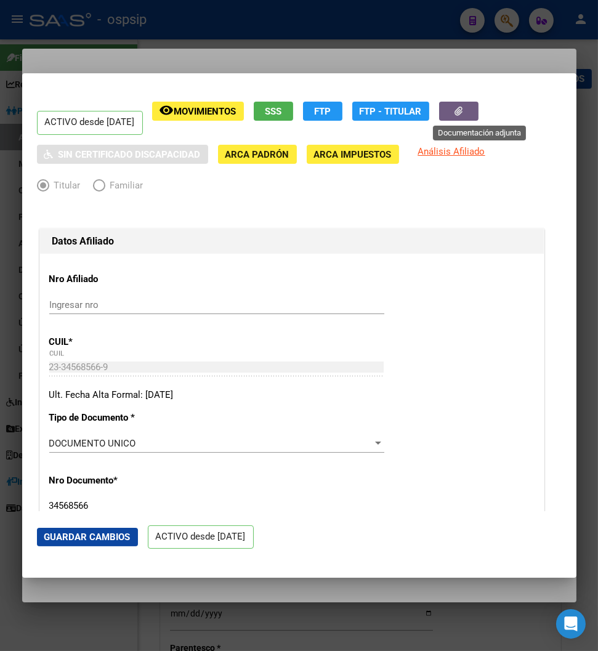
click at [462, 115] on icon "button" at bounding box center [458, 111] width 8 height 9
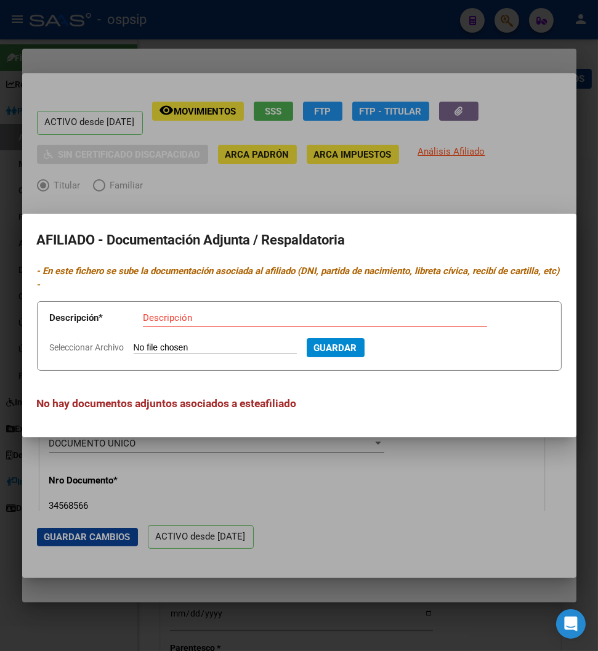
click at [170, 347] on input "Seleccionar Archivo" at bounding box center [215, 348] width 163 height 12
type input "C:\fakepath\[PERSON_NAME].pdf"
click at [169, 318] on input "Descripción" at bounding box center [315, 317] width 344 height 11
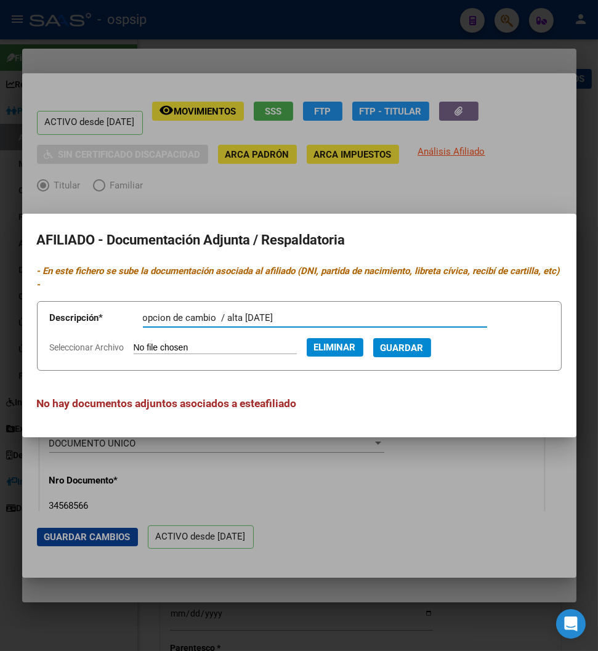
type input "opcion de cambio / alta [DATE]"
click at [425, 355] on button "Guardar" at bounding box center [402, 347] width 58 height 19
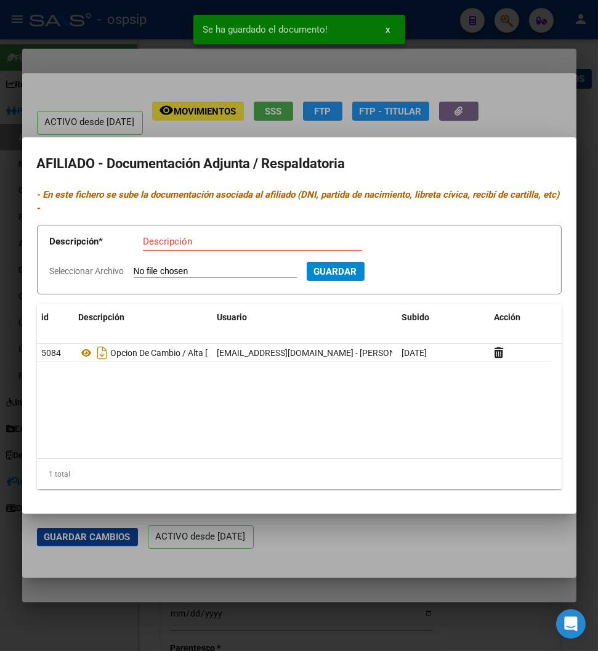
click at [480, 110] on div at bounding box center [299, 325] width 598 height 651
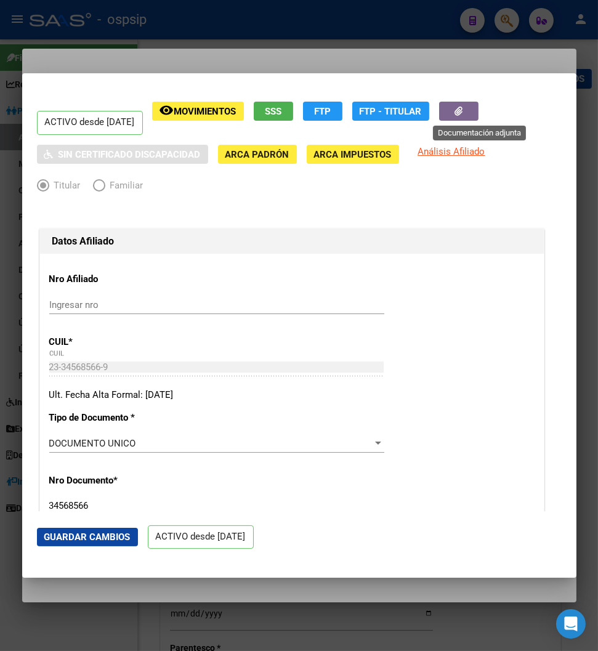
click at [462, 110] on icon "button" at bounding box center [458, 111] width 8 height 9
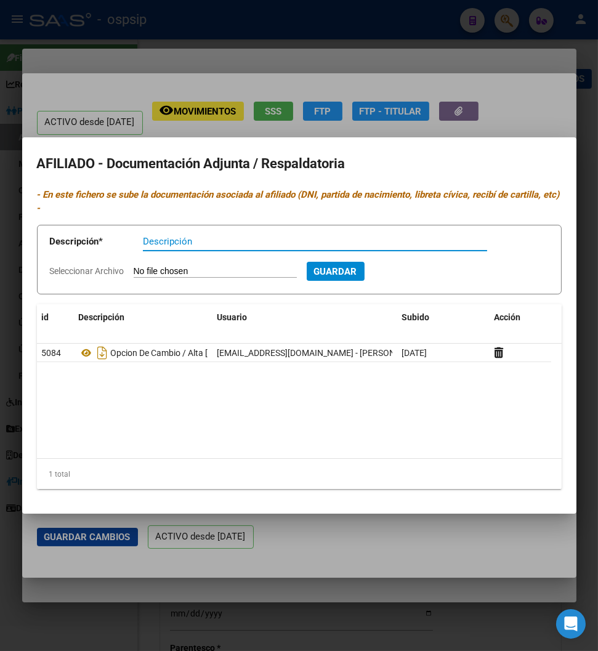
click at [167, 264] on form "Descripción * Descripción Seleccionar Archivo Guardar" at bounding box center [299, 260] width 525 height 70
click at [172, 269] on input "Seleccionar Archivo" at bounding box center [215, 272] width 163 height 12
type input "C:\fakepath\WhatsApp Image [DATE] 10.34.16.jpeg"
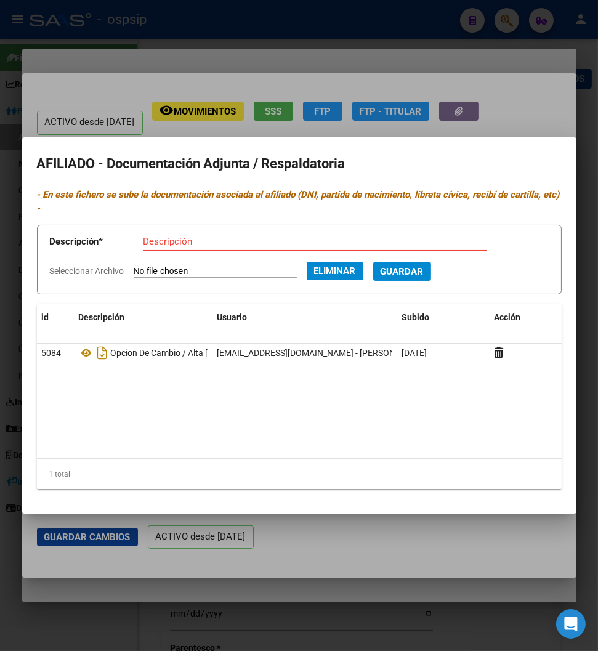
drag, startPoint x: 164, startPoint y: 240, endPoint x: 149, endPoint y: 244, distance: 15.2
click at [162, 240] on input "Descripción" at bounding box center [315, 241] width 344 height 11
type input "DNI / TITULAR"
click at [414, 275] on span "Guardar" at bounding box center [402, 271] width 43 height 11
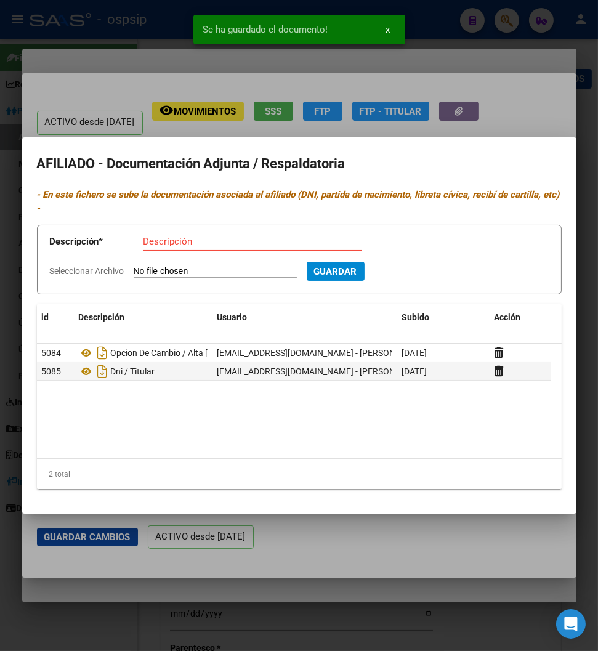
click at [441, 59] on div at bounding box center [299, 325] width 598 height 651
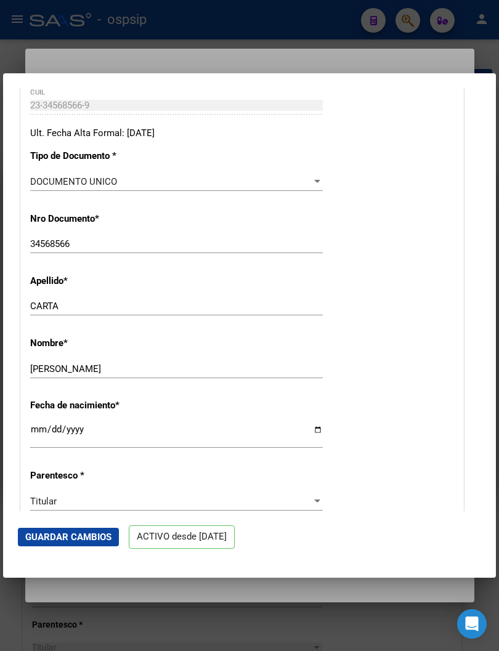
scroll to position [273, 0]
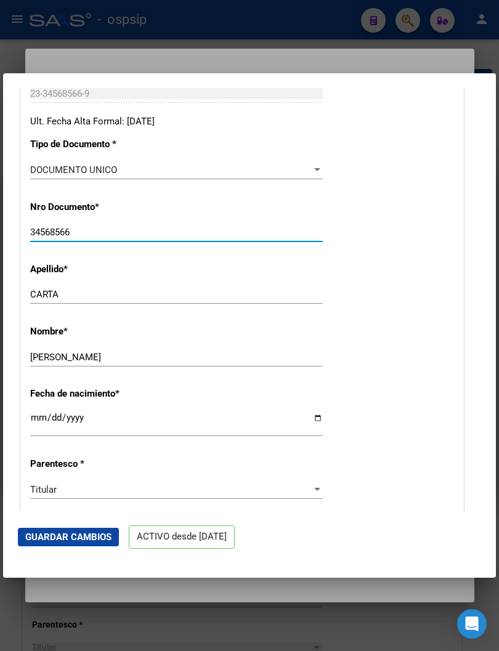
drag, startPoint x: 75, startPoint y: 254, endPoint x: 95, endPoint y: 256, distance: 21.0
click at [81, 238] on input "34568566" at bounding box center [176, 232] width 293 height 11
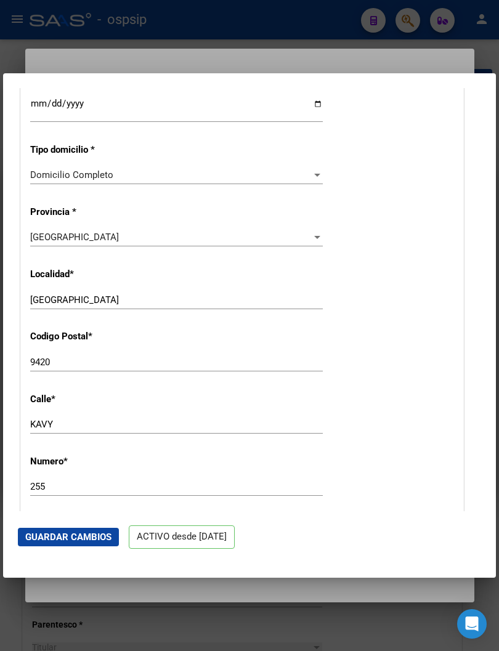
scroll to position [1026, 0]
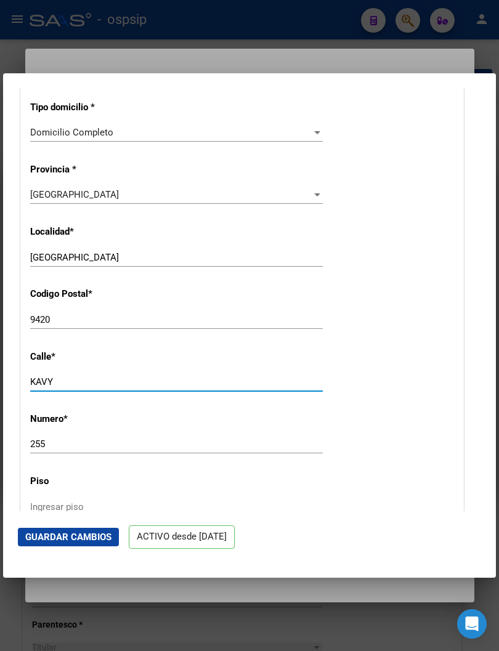
drag, startPoint x: 60, startPoint y: 405, endPoint x: -2, endPoint y: 405, distance: 61.6
click at [0, 405] on html "menu - ospsip person Firma Express Reportes Padrón Traspasos x O.S. Traspasos x…" at bounding box center [249, 325] width 499 height 651
click at [126, 390] on div "Nro Afiliado Ingresar nro CUIL * 23-34568566-9 CUIL ARCA Padrón Ult. Fecha Alta…" at bounding box center [242, 38] width 442 height 1620
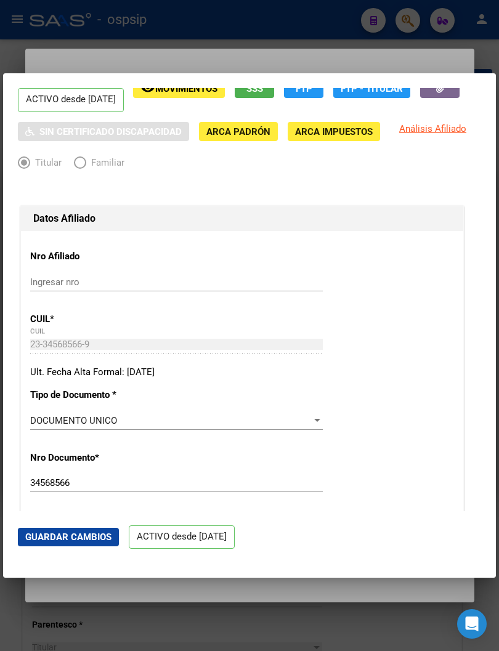
scroll to position [0, 0]
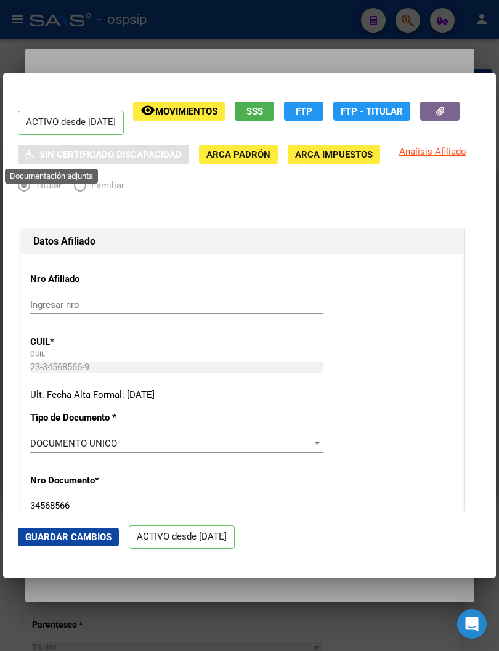
click at [436, 116] on icon "button" at bounding box center [440, 111] width 8 height 9
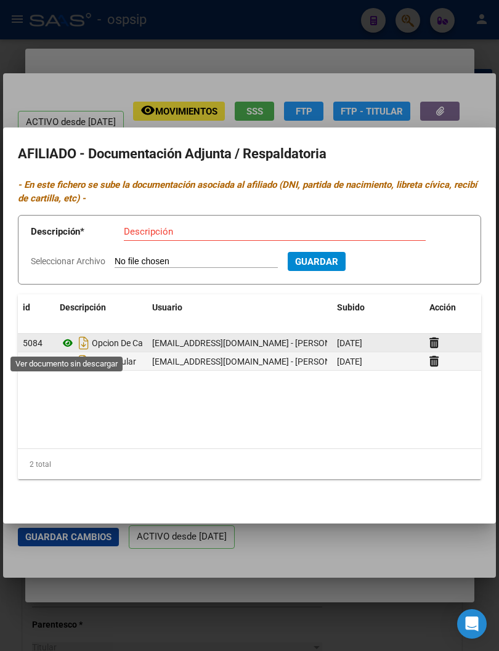
click at [67, 343] on icon at bounding box center [68, 343] width 16 height 15
